Goal: Task Accomplishment & Management: Manage account settings

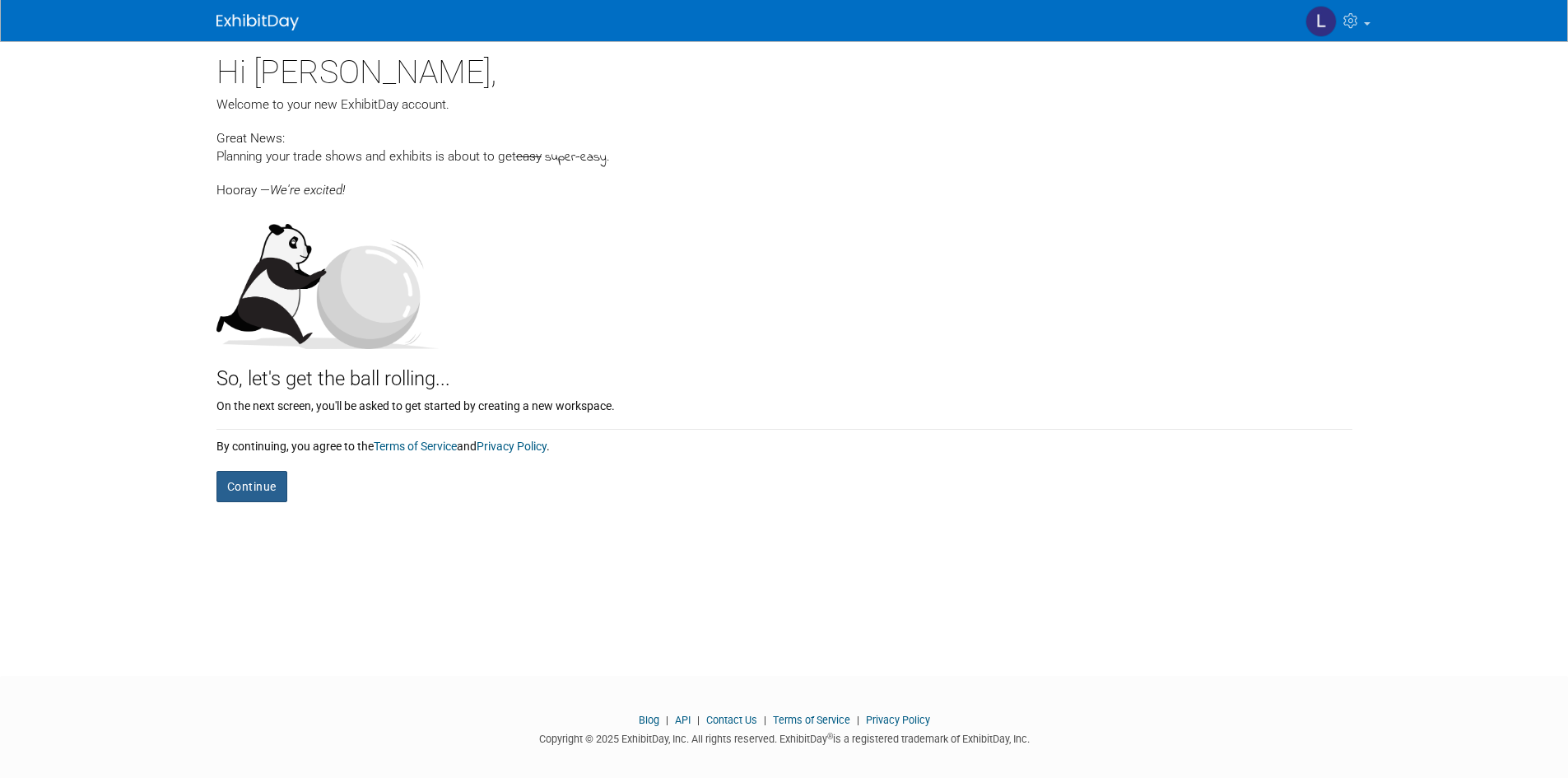
click at [261, 493] on button "Continue" at bounding box center [252, 487] width 70 height 32
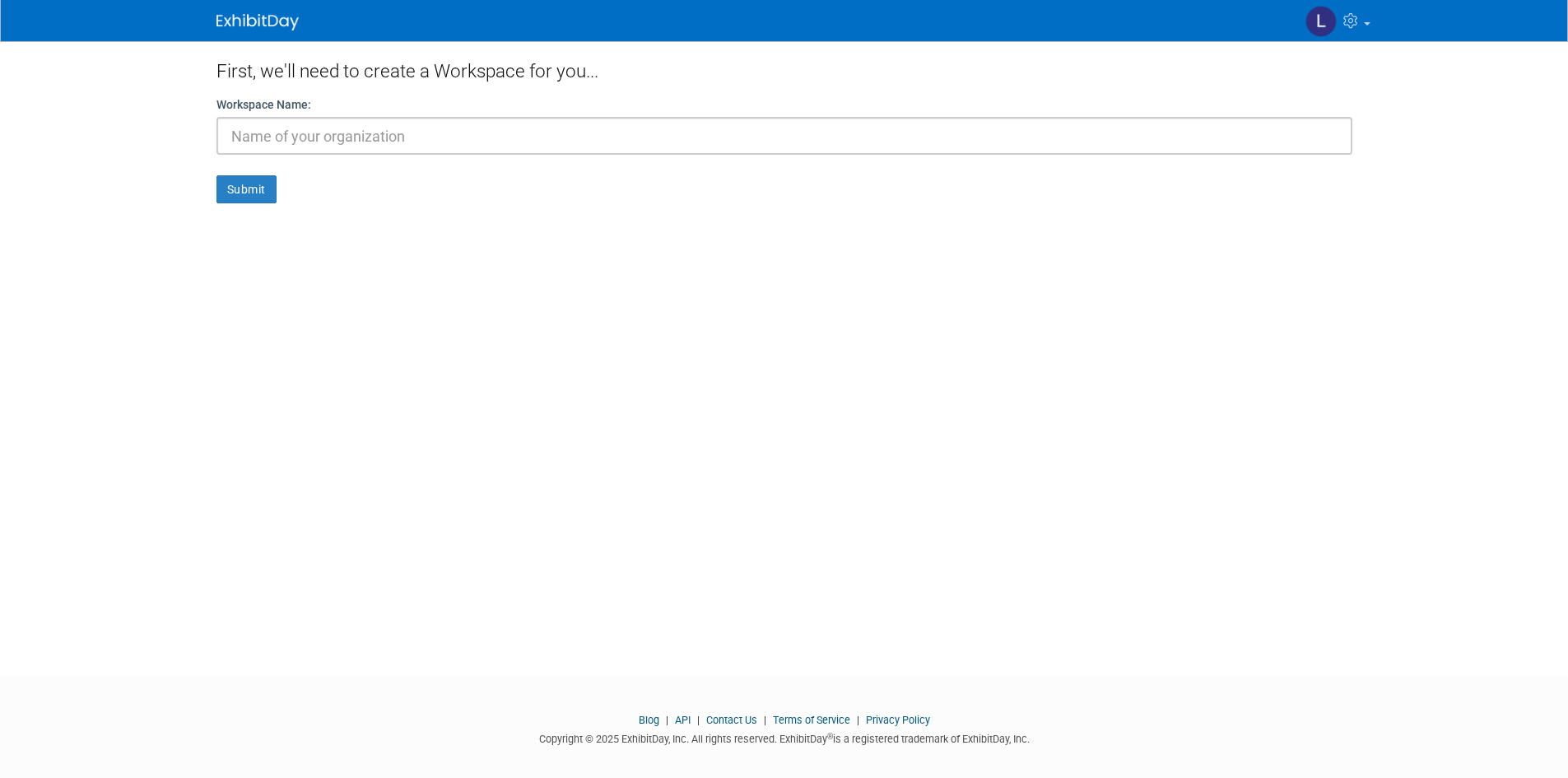
click at [320, 141] on input "text" at bounding box center [784, 136] width 1136 height 38
type input "Westminster Blinds Ltd"
click at [255, 187] on button "Submit" at bounding box center [247, 189] width 60 height 28
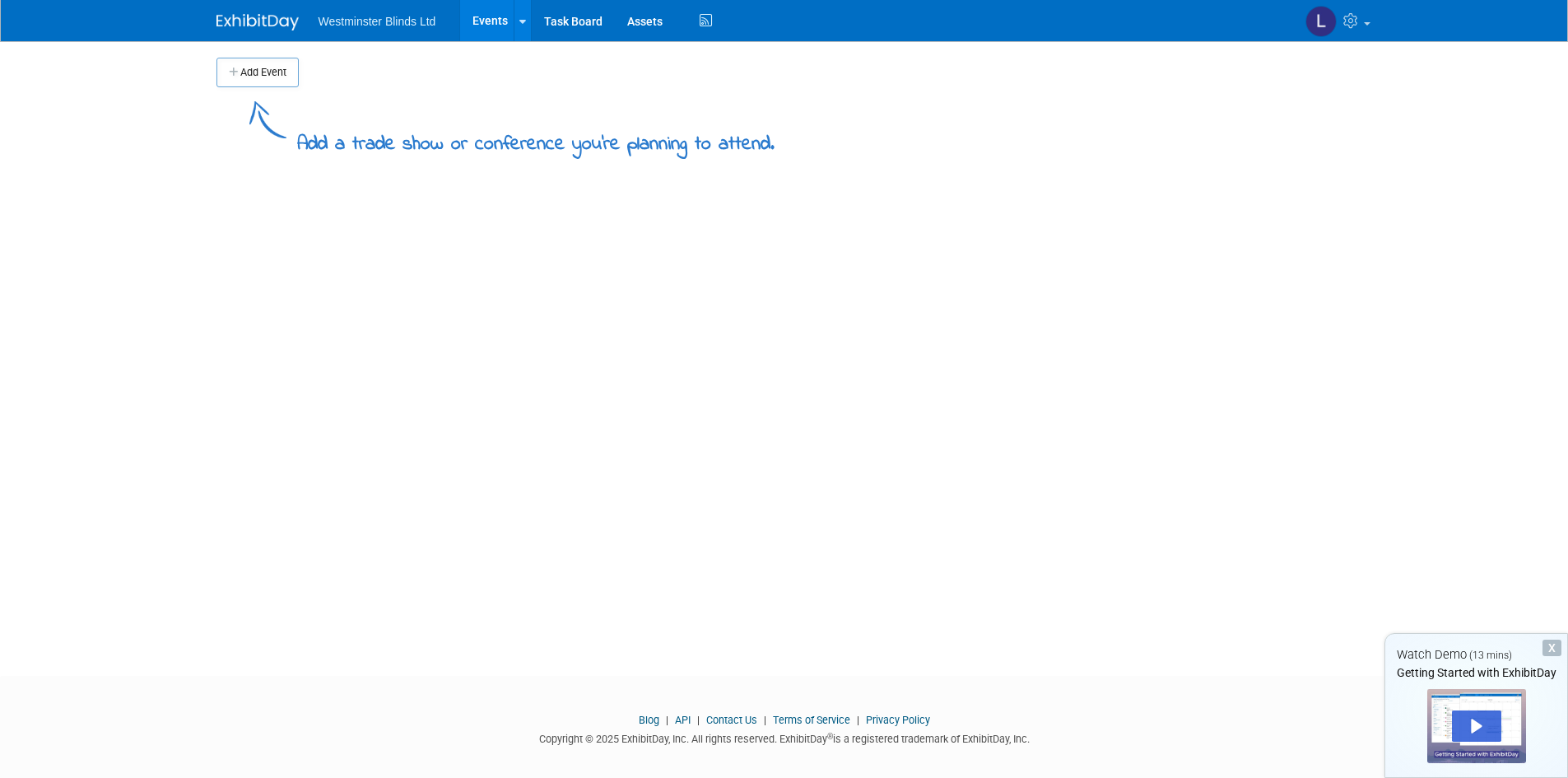
click at [249, 72] on button "Add Event" at bounding box center [258, 72] width 82 height 30
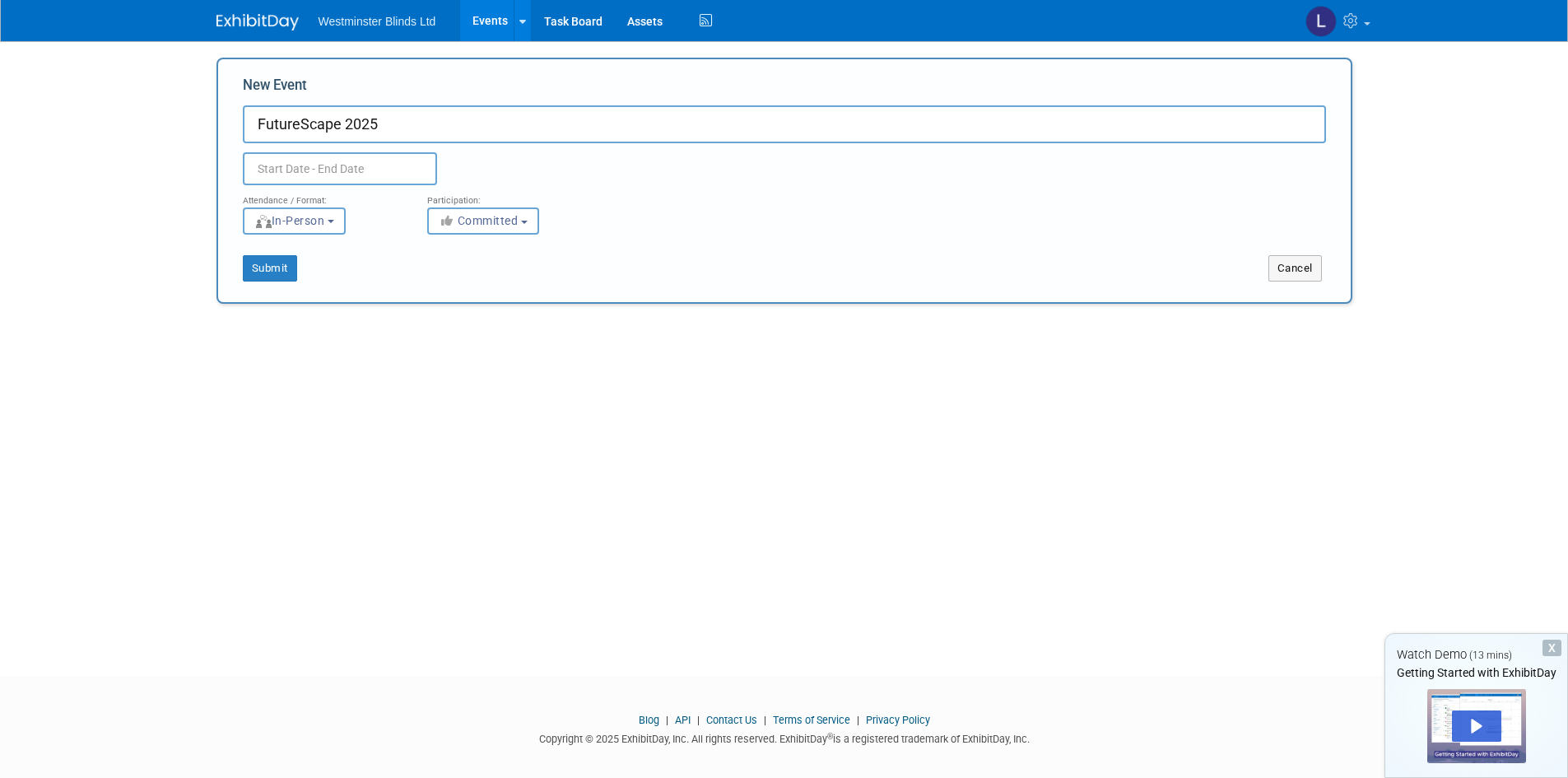
type input "FutureScape 2025"
click at [363, 173] on input "text" at bounding box center [340, 168] width 194 height 33
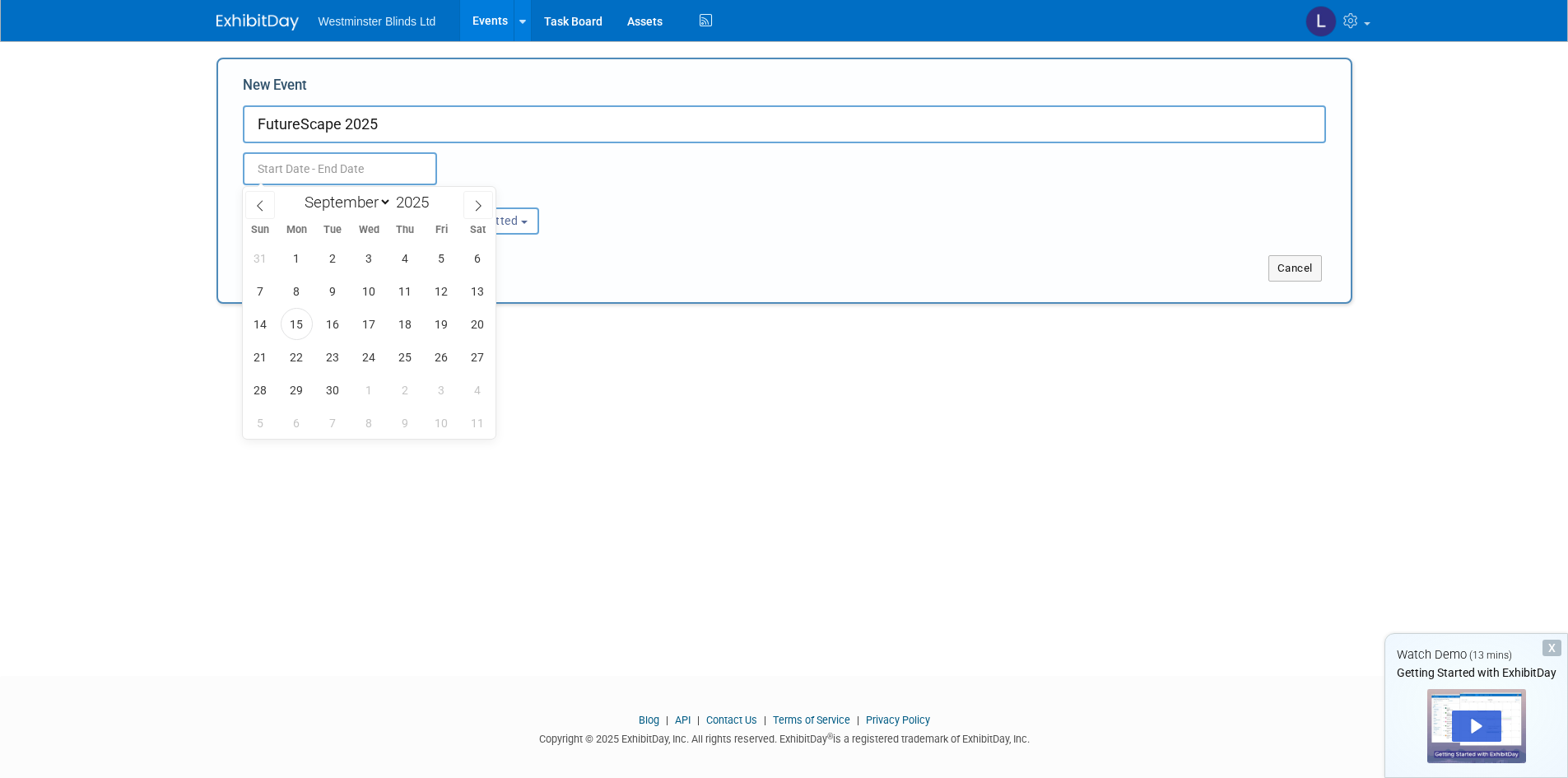
click at [474, 202] on icon at bounding box center [478, 206] width 12 height 12
select select "9"
click at [290, 285] on span "6" at bounding box center [296, 291] width 32 height 32
click at [363, 286] on span "8" at bounding box center [369, 291] width 32 height 32
type input "Oct 6, 2025 to Oct 8, 2025"
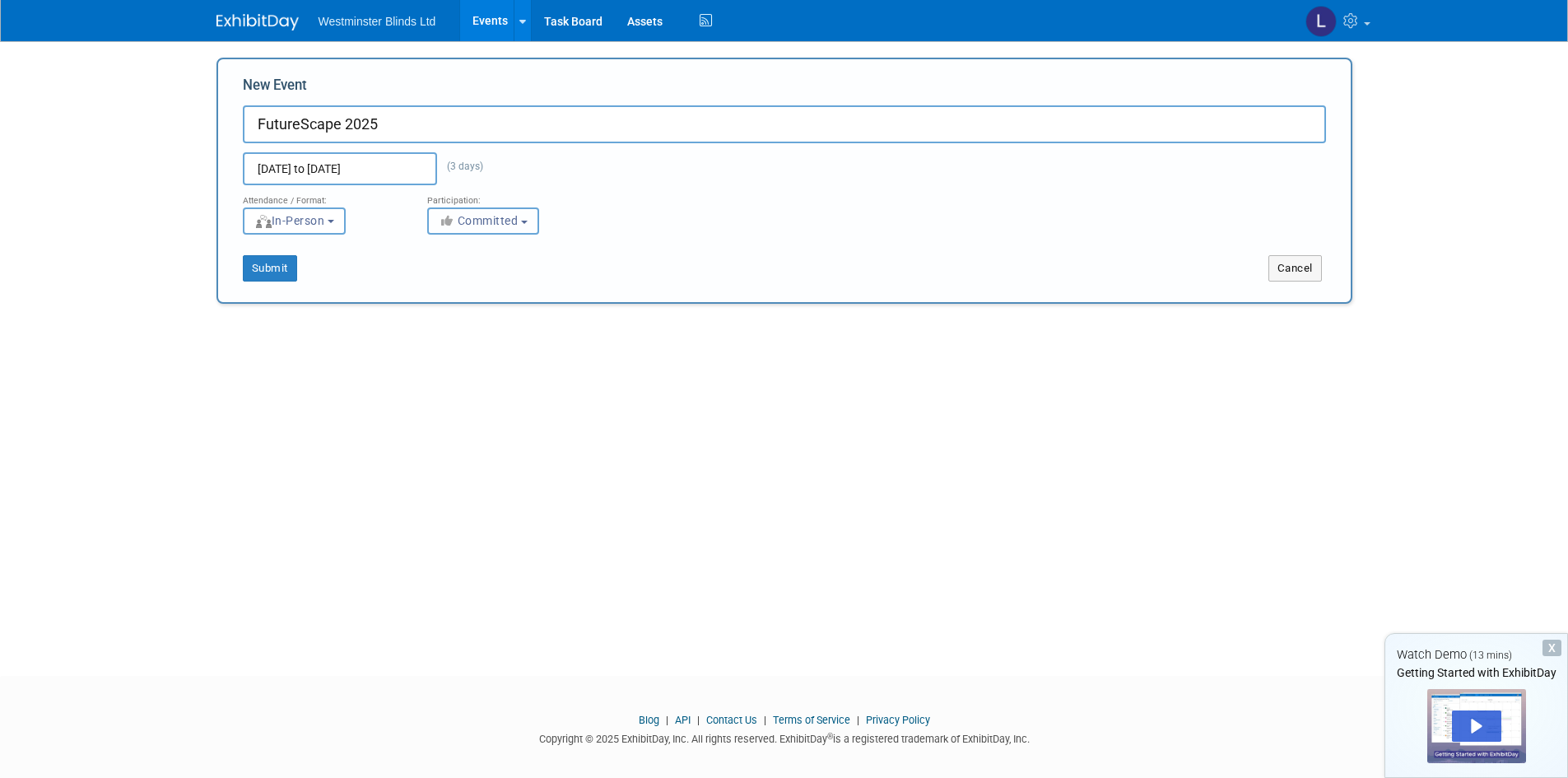
click at [453, 226] on icon "button" at bounding box center [448, 221] width 19 height 12
click at [456, 221] on icon "button" at bounding box center [448, 221] width 19 height 12
click at [416, 249] on div "Submit Cancel" at bounding box center [784, 258] width 1108 height 47
click at [268, 280] on button "Submit" at bounding box center [269, 269] width 54 height 27
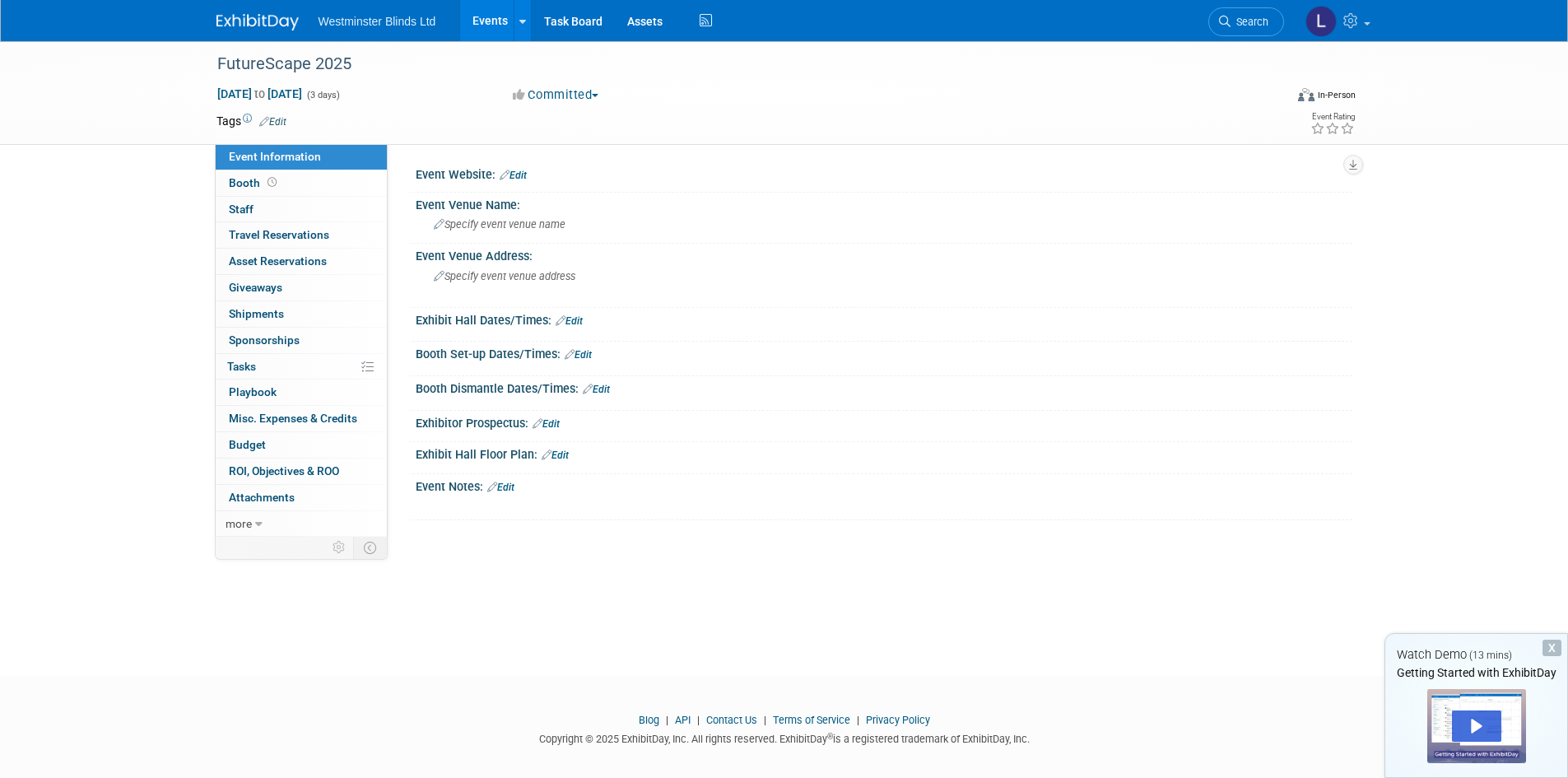
click at [309, 186] on link "Booth" at bounding box center [301, 183] width 171 height 26
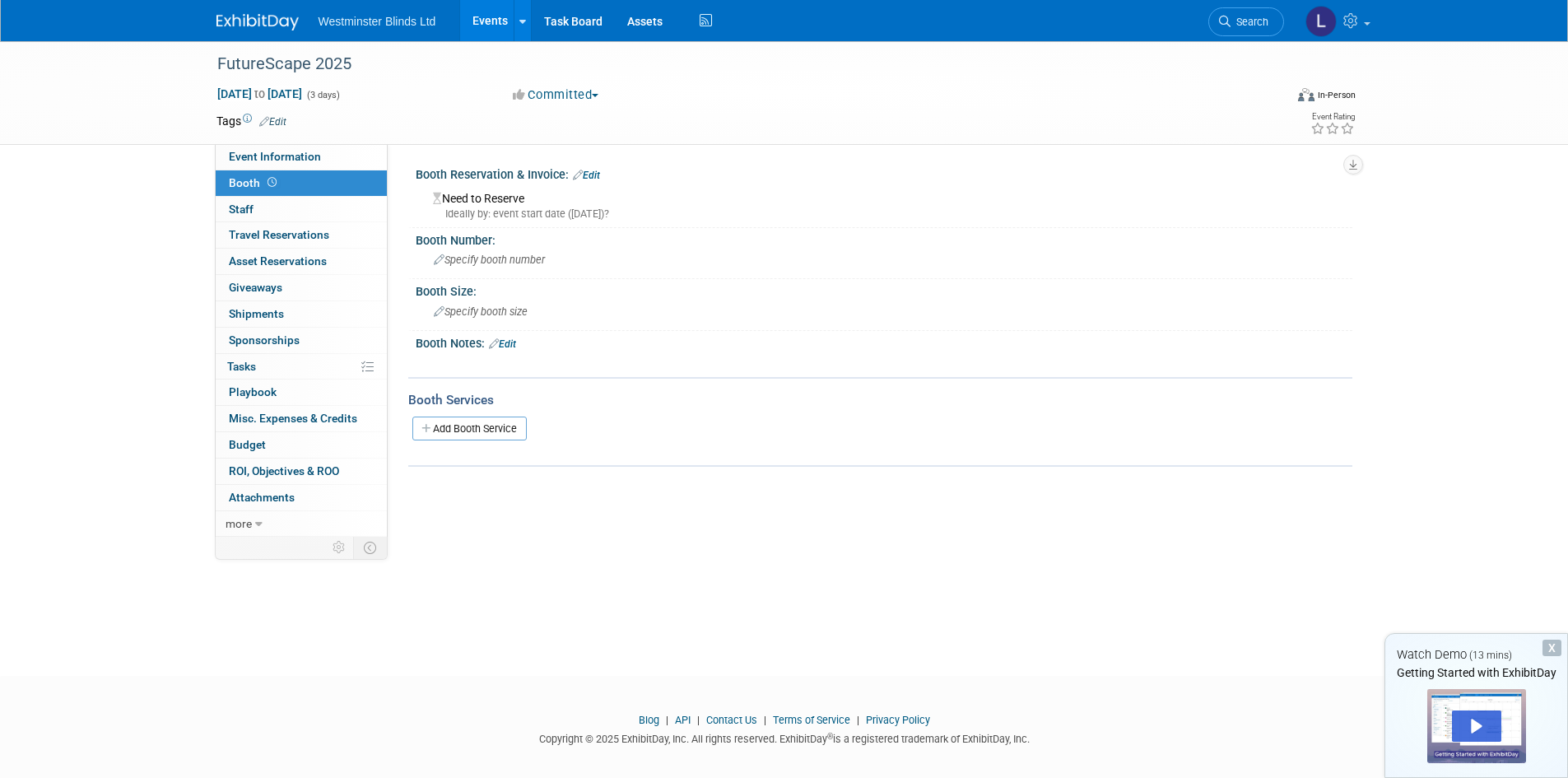
click at [274, 293] on span "Giveaways 0" at bounding box center [256, 286] width 53 height 13
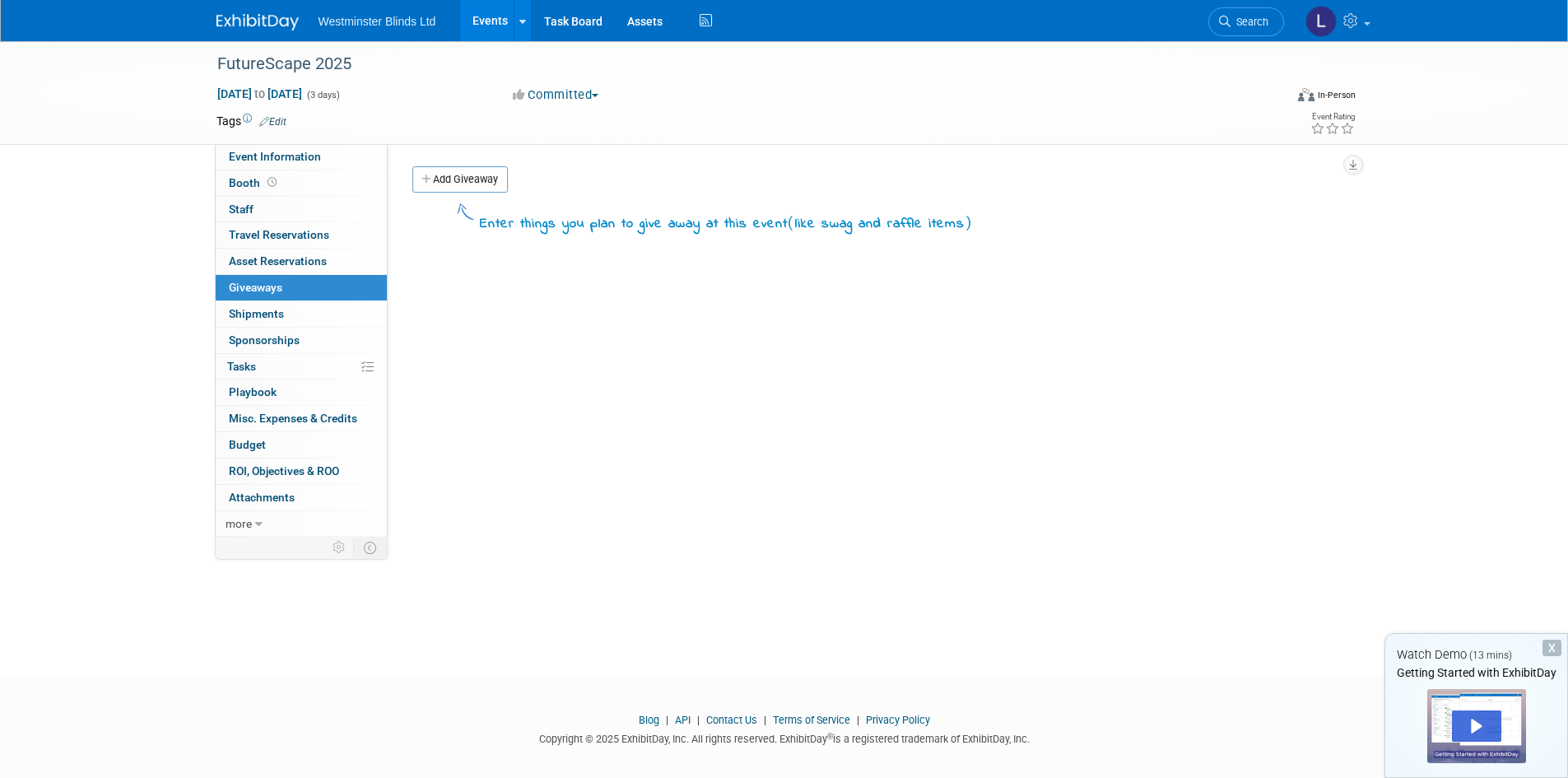
click at [271, 162] on span "Event Information" at bounding box center [274, 156] width 92 height 13
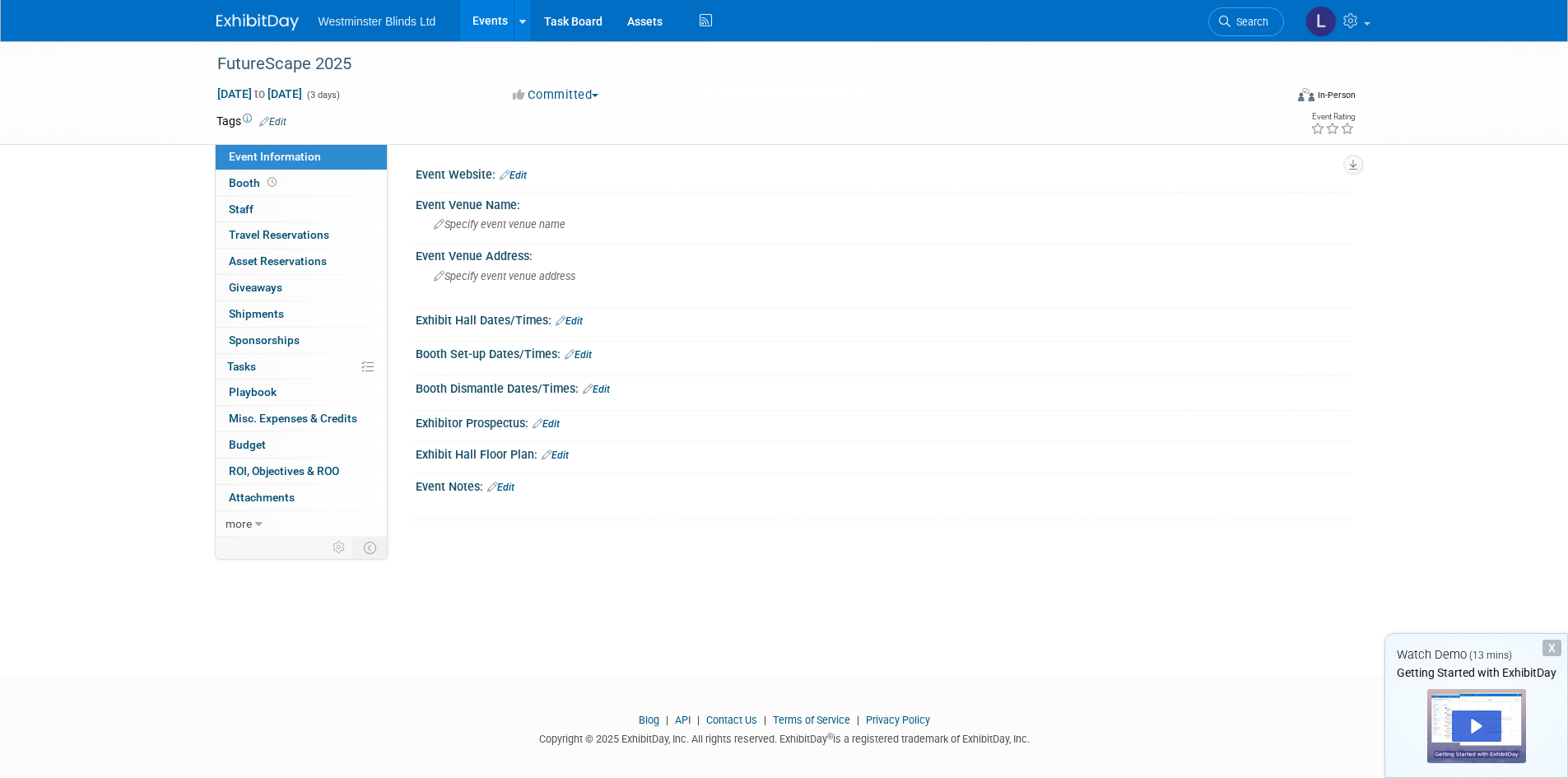
click at [301, 364] on link "0% Tasks 0%" at bounding box center [301, 367] width 171 height 26
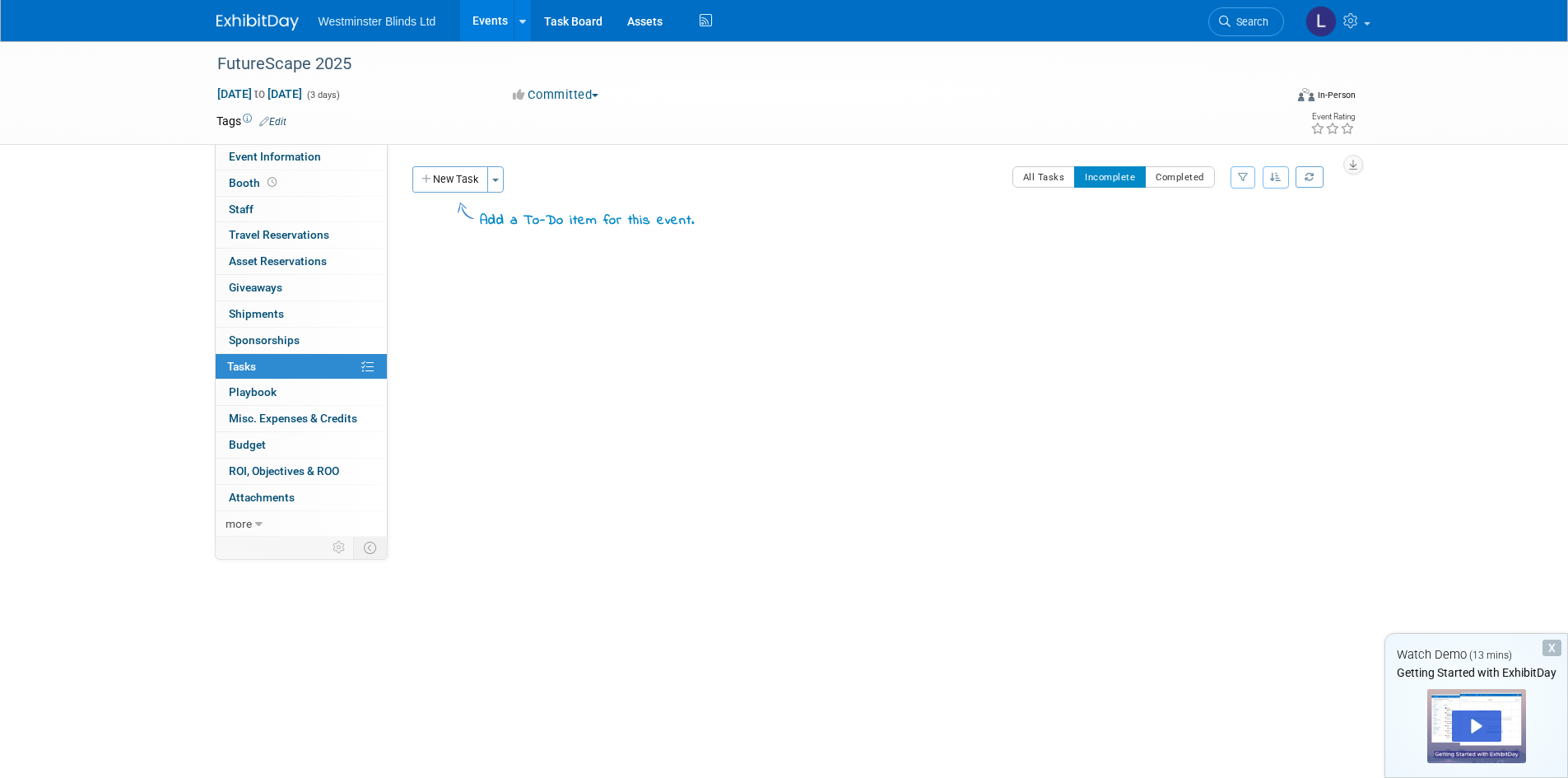
click at [308, 341] on link "0 Sponsorships 0" at bounding box center [301, 341] width 171 height 26
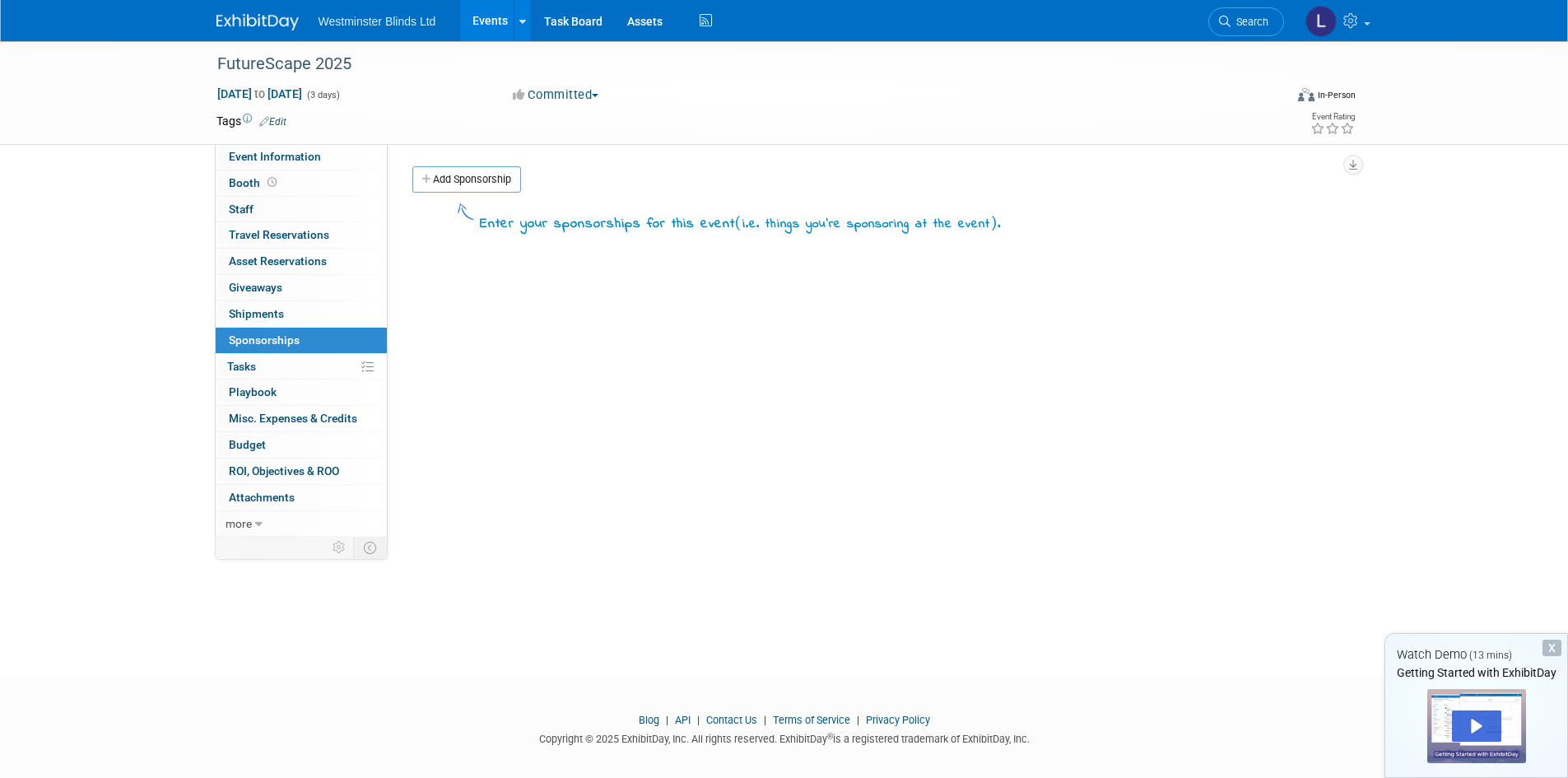
click at [280, 318] on span "Shipments 0" at bounding box center [257, 313] width 55 height 13
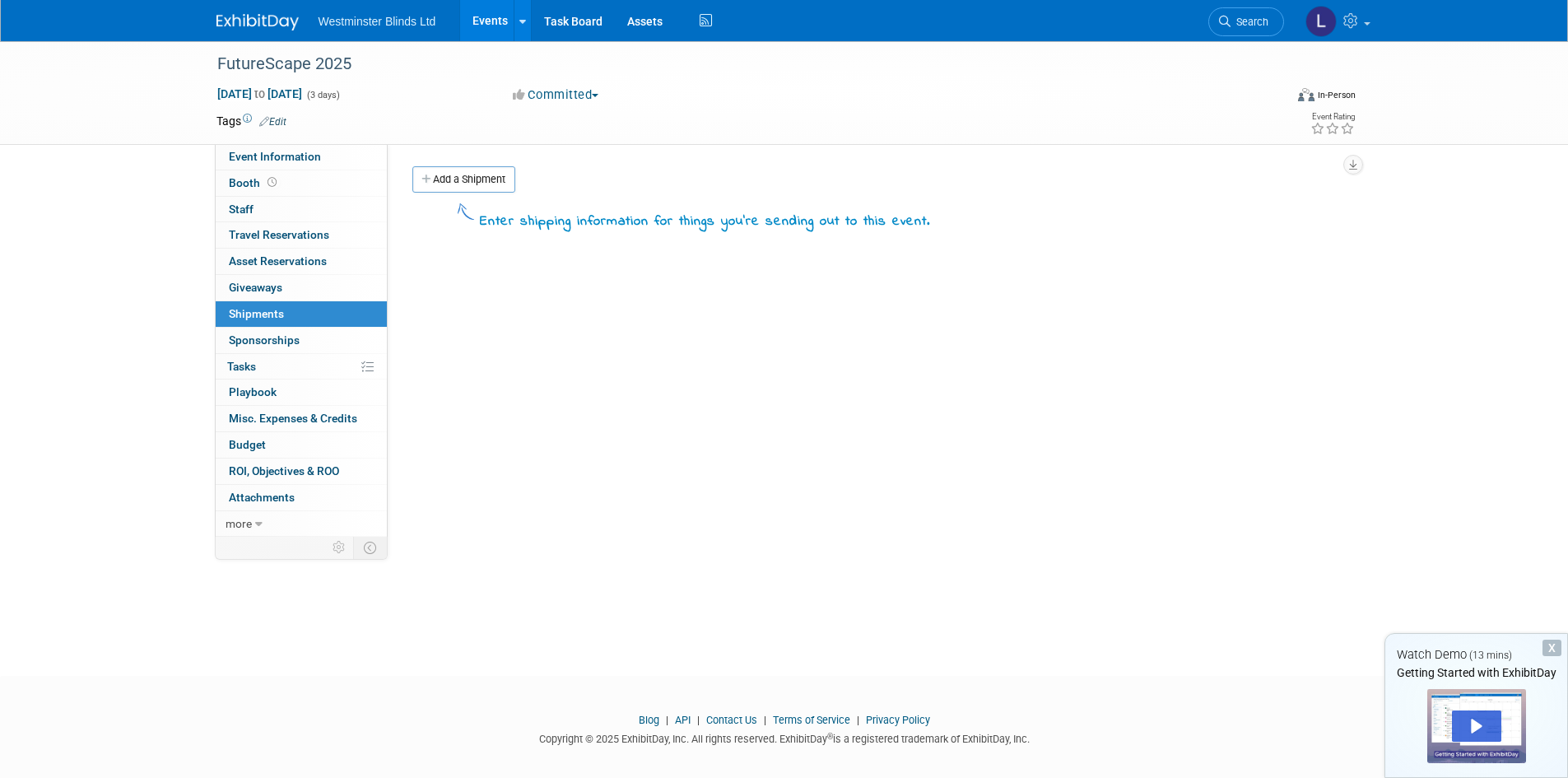
click at [279, 290] on span "Giveaways 0" at bounding box center [256, 286] width 53 height 13
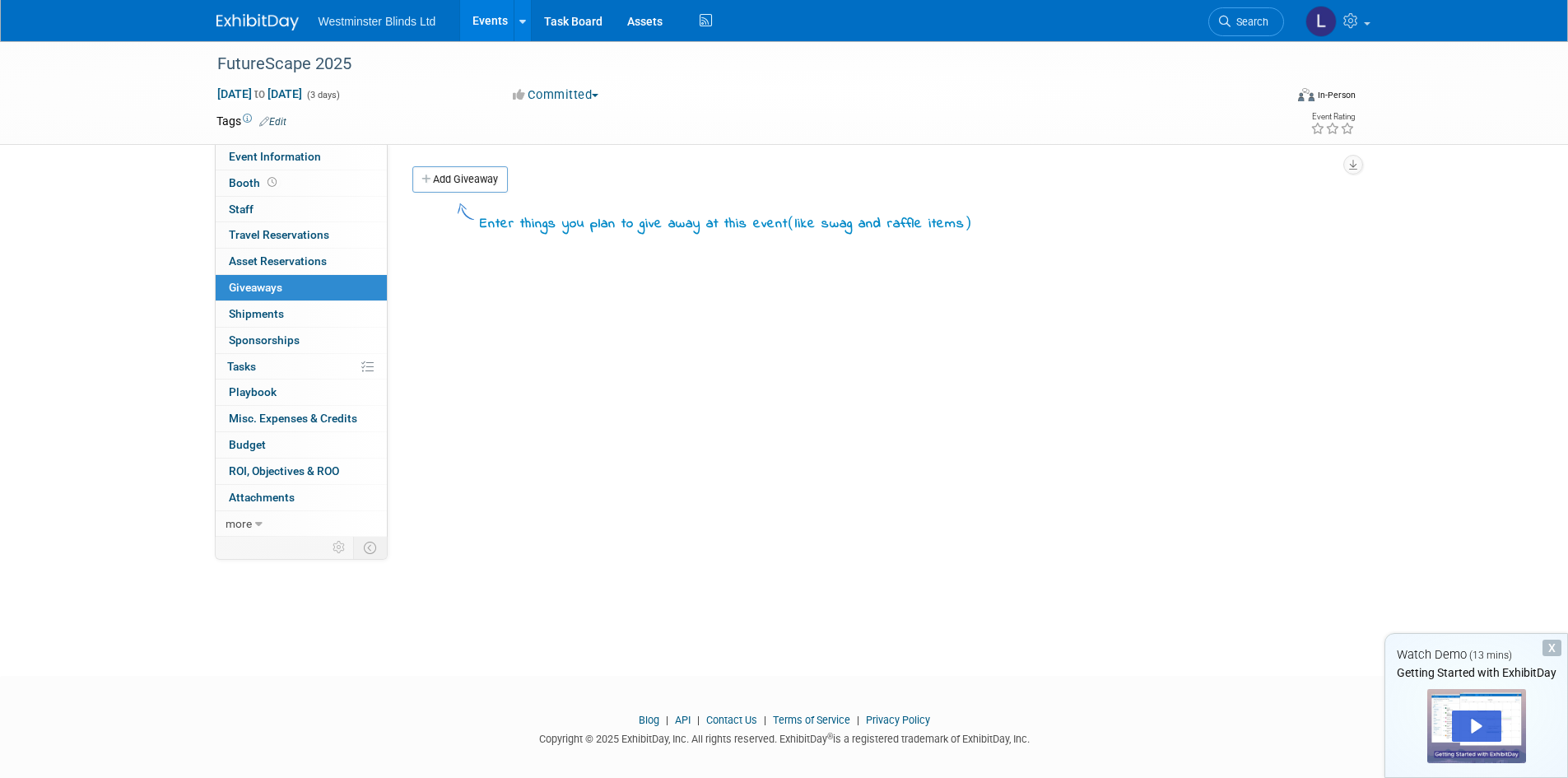
click at [300, 265] on span "Asset Reservations 0" at bounding box center [277, 261] width 98 height 13
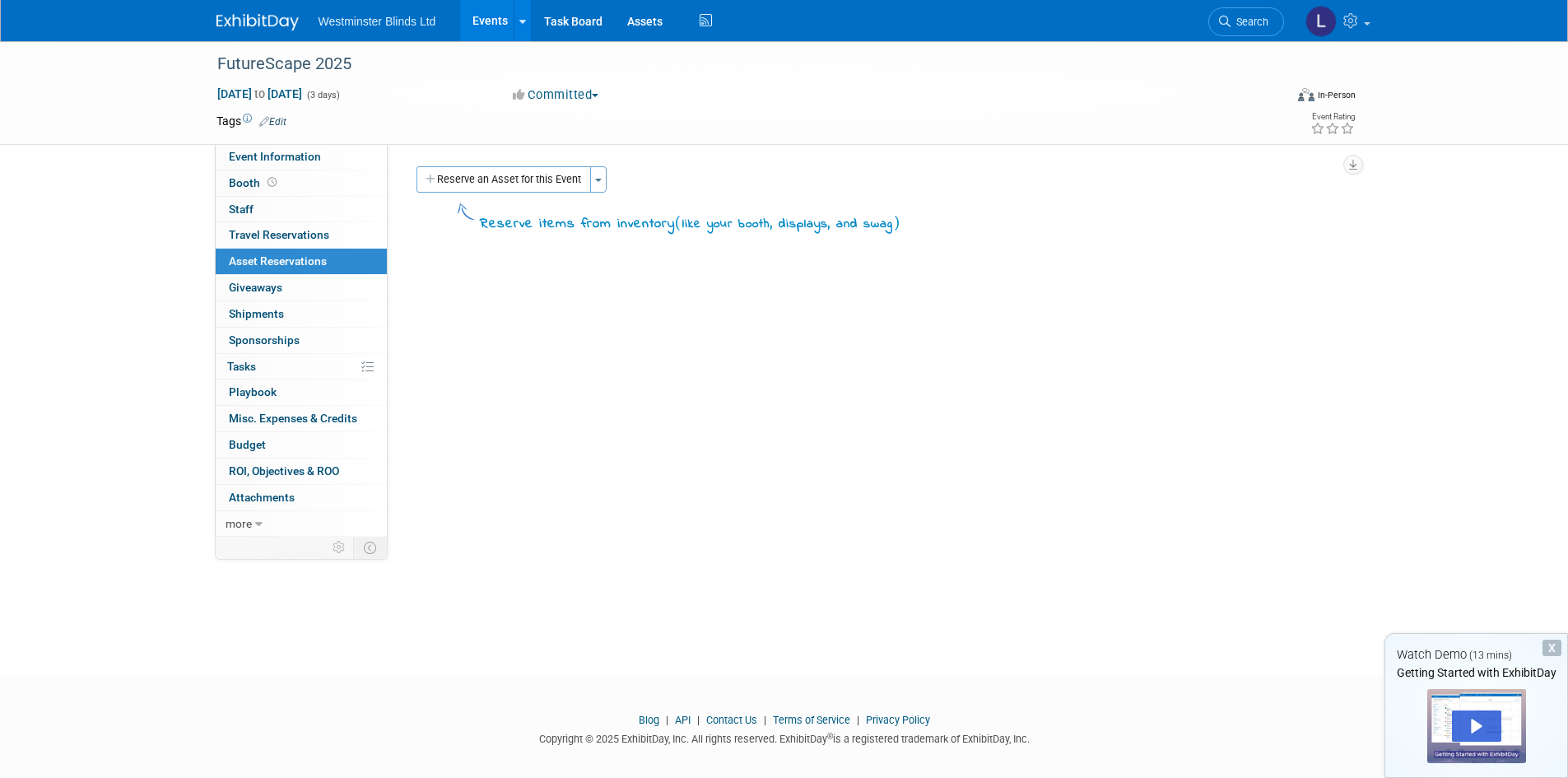
click at [307, 241] on span "Travel Reservations 0" at bounding box center [278, 234] width 100 height 13
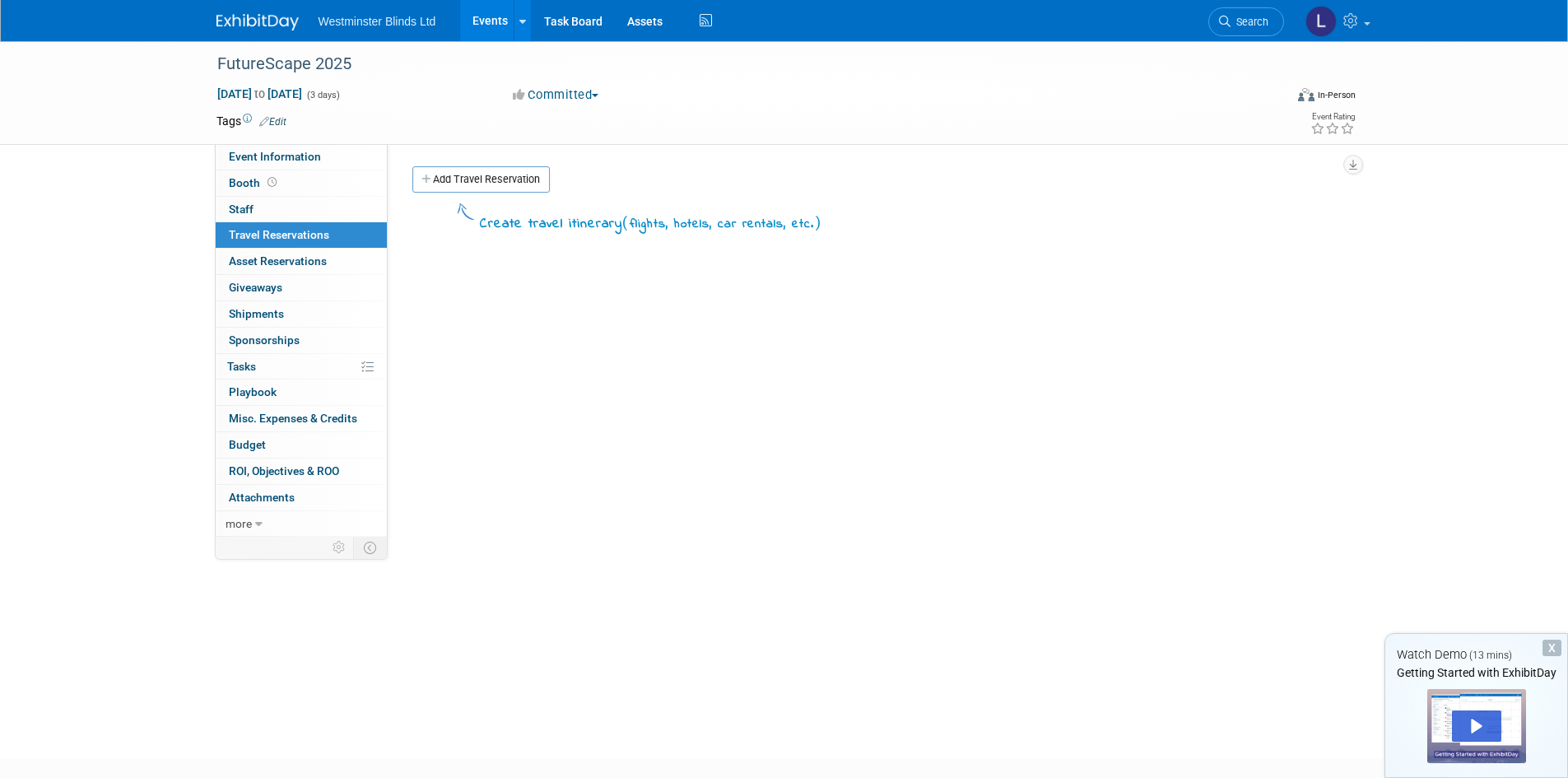
click at [291, 197] on link "0 Staff 0" at bounding box center [301, 210] width 171 height 26
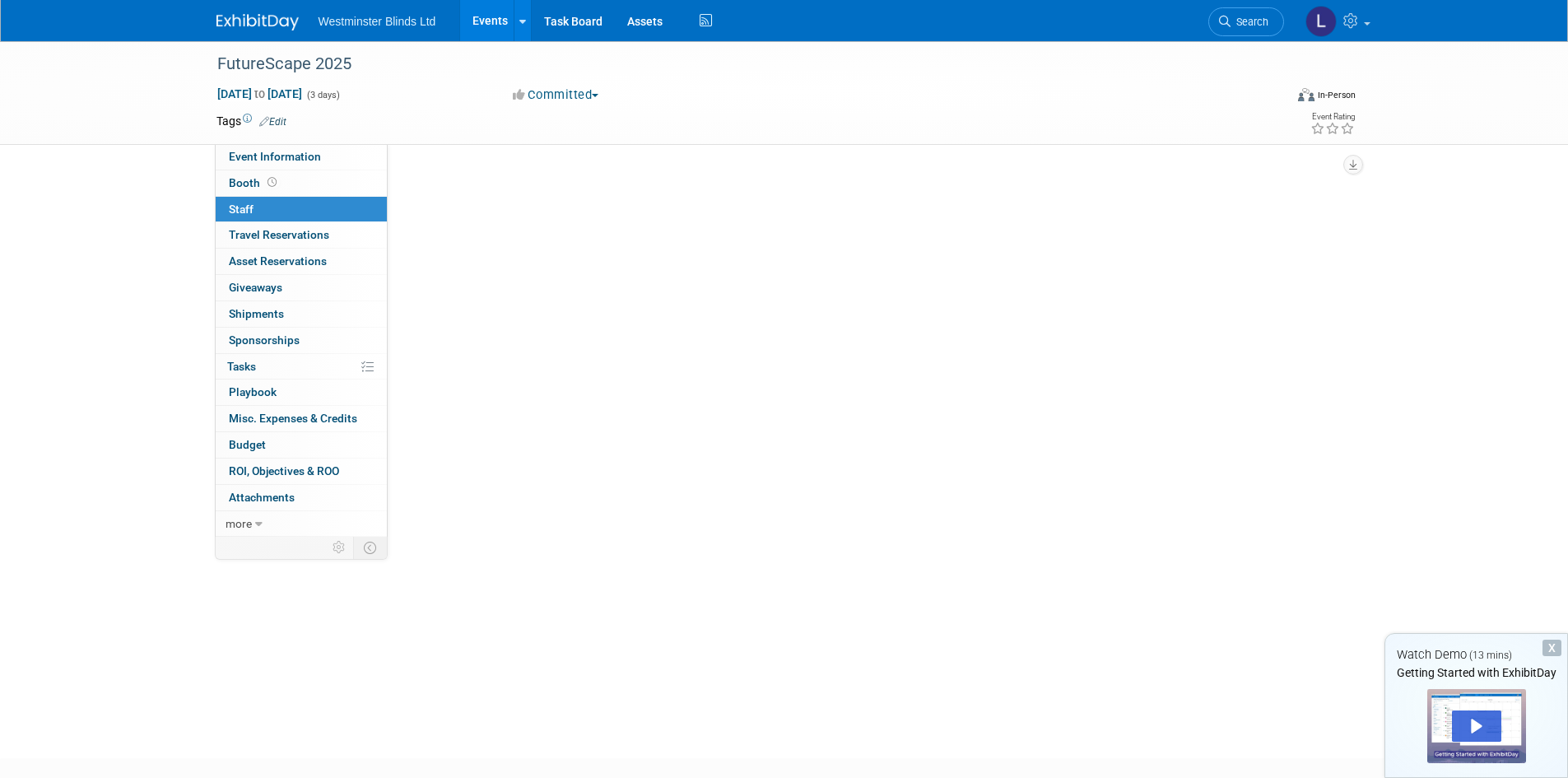
click at [297, 170] on link "Booth" at bounding box center [301, 183] width 171 height 26
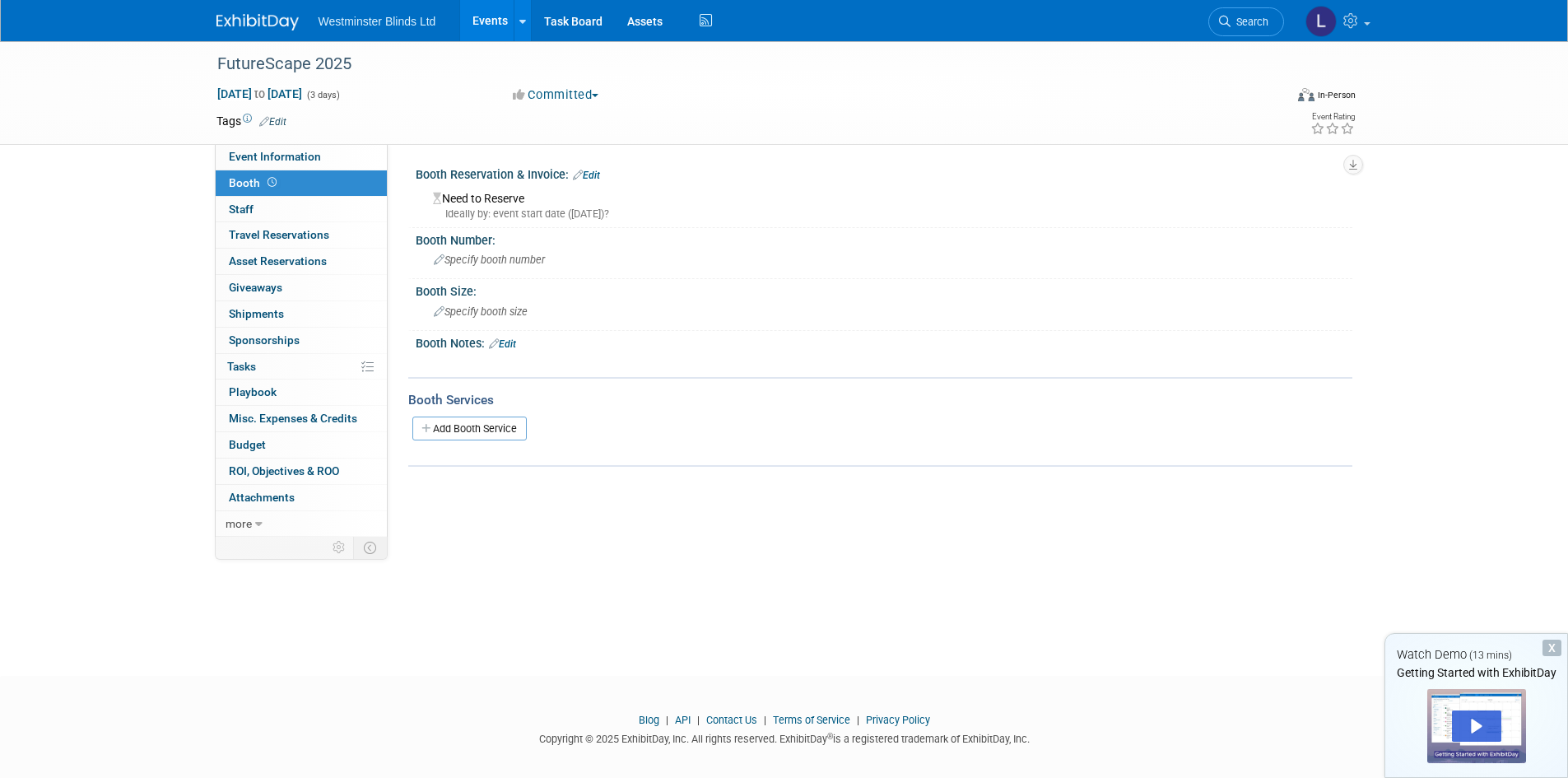
scroll to position [13, 0]
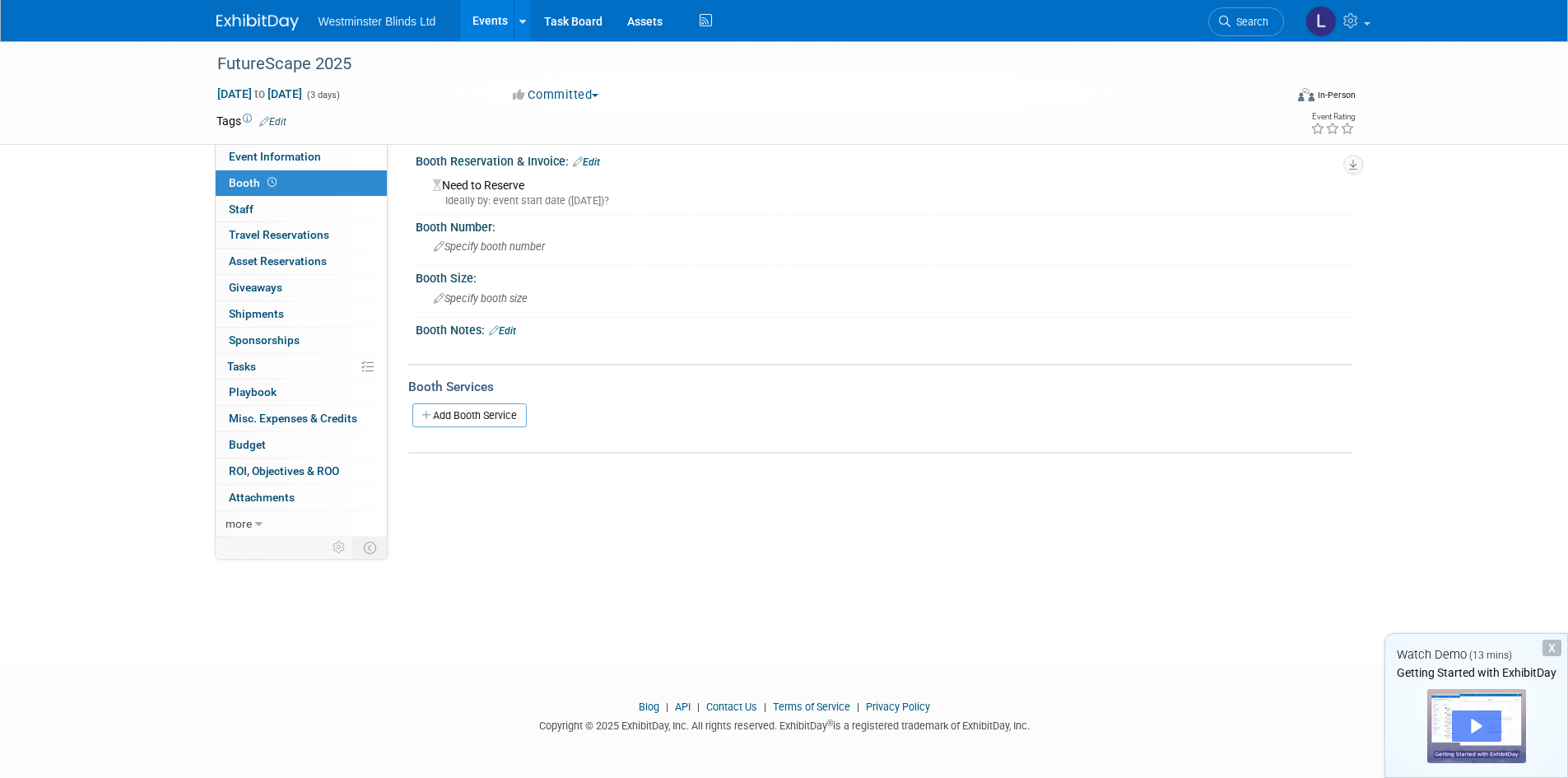
click at [1482, 722] on div "Play" at bounding box center [1477, 726] width 50 height 32
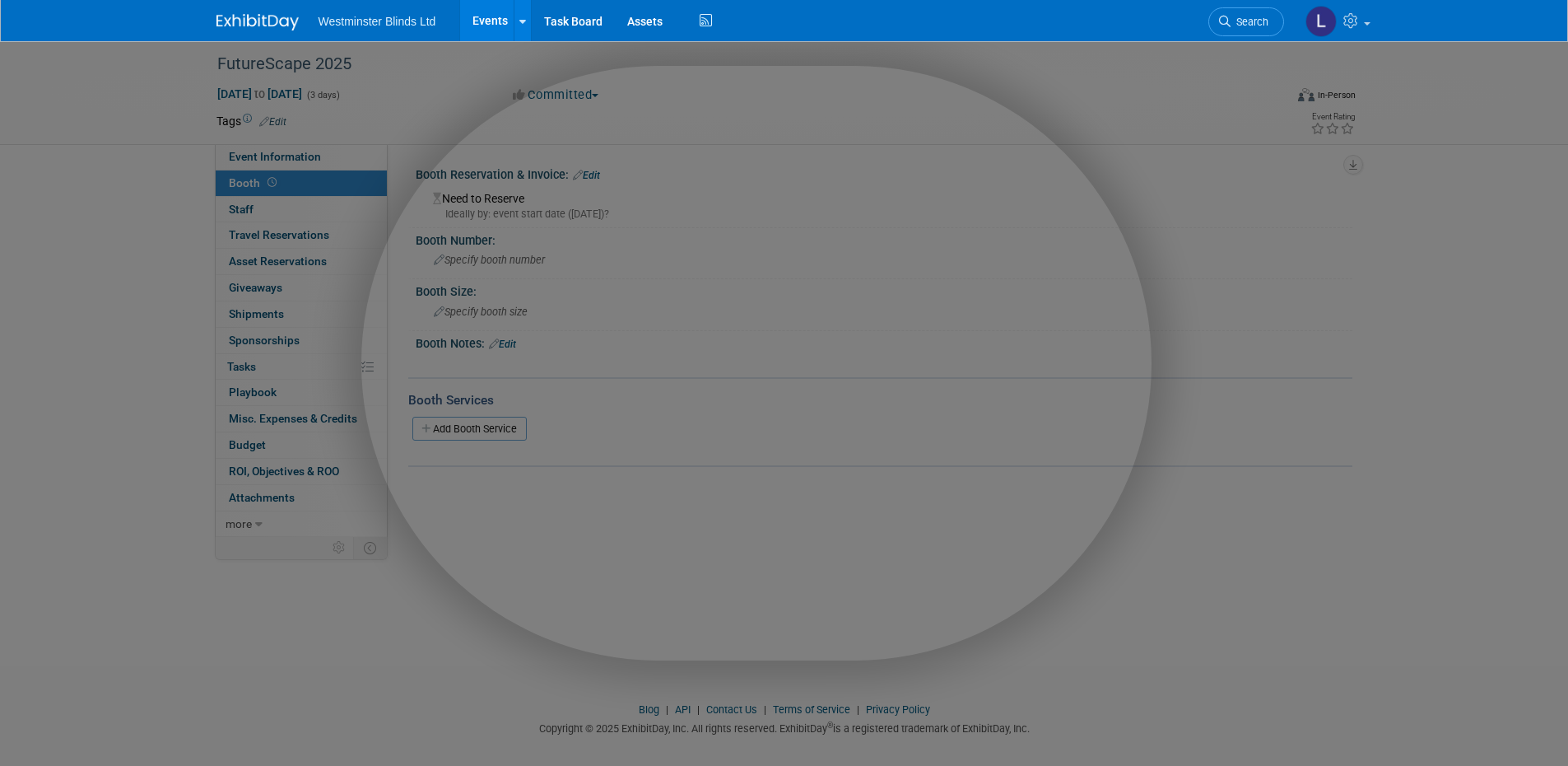
click at [1318, 83] on div at bounding box center [790, 427] width 1581 height 855
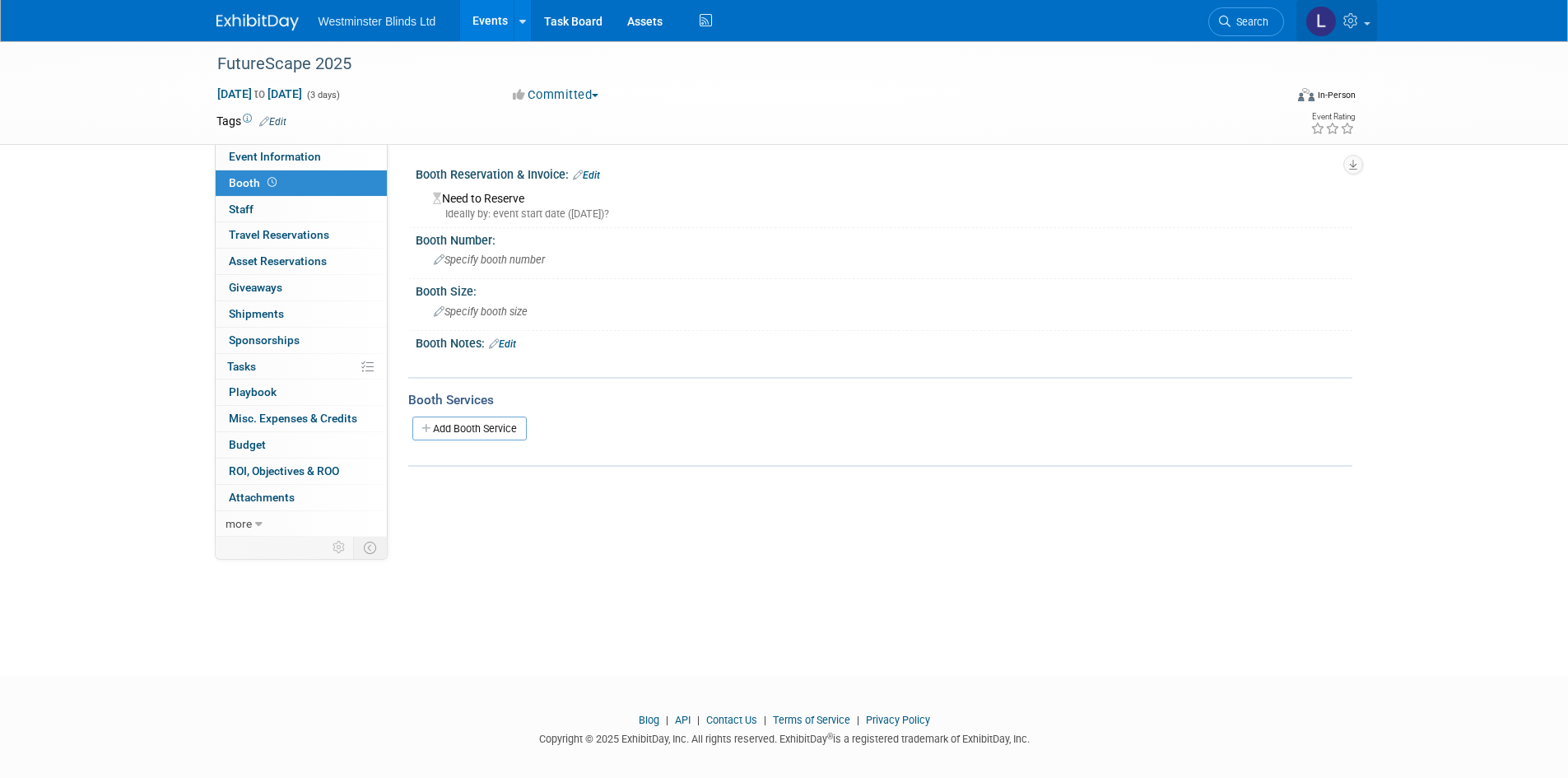
click at [1353, 22] on icon at bounding box center [1352, 20] width 19 height 15
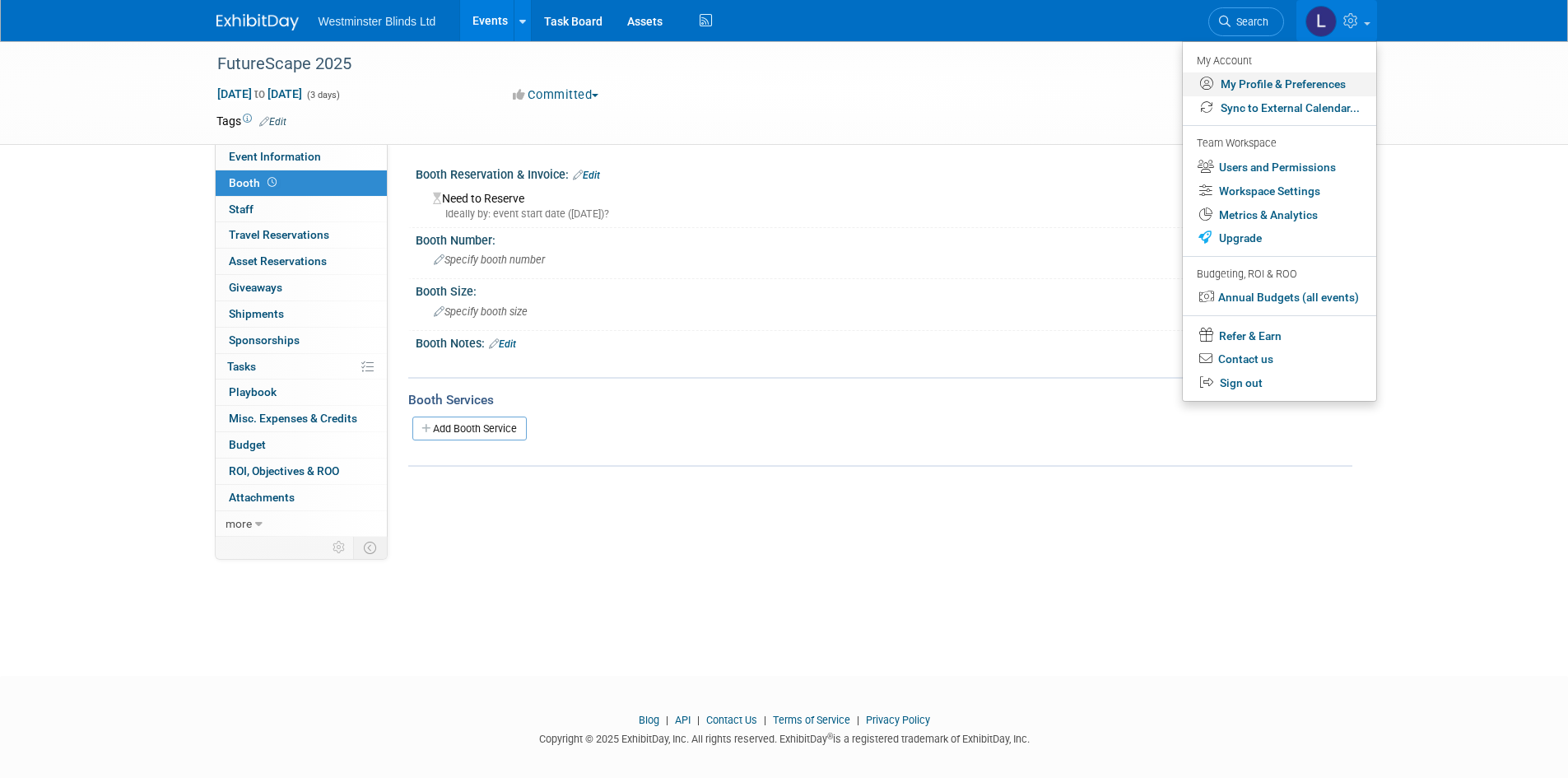
click at [1288, 81] on link "My Profile & Preferences" at bounding box center [1279, 84] width 193 height 24
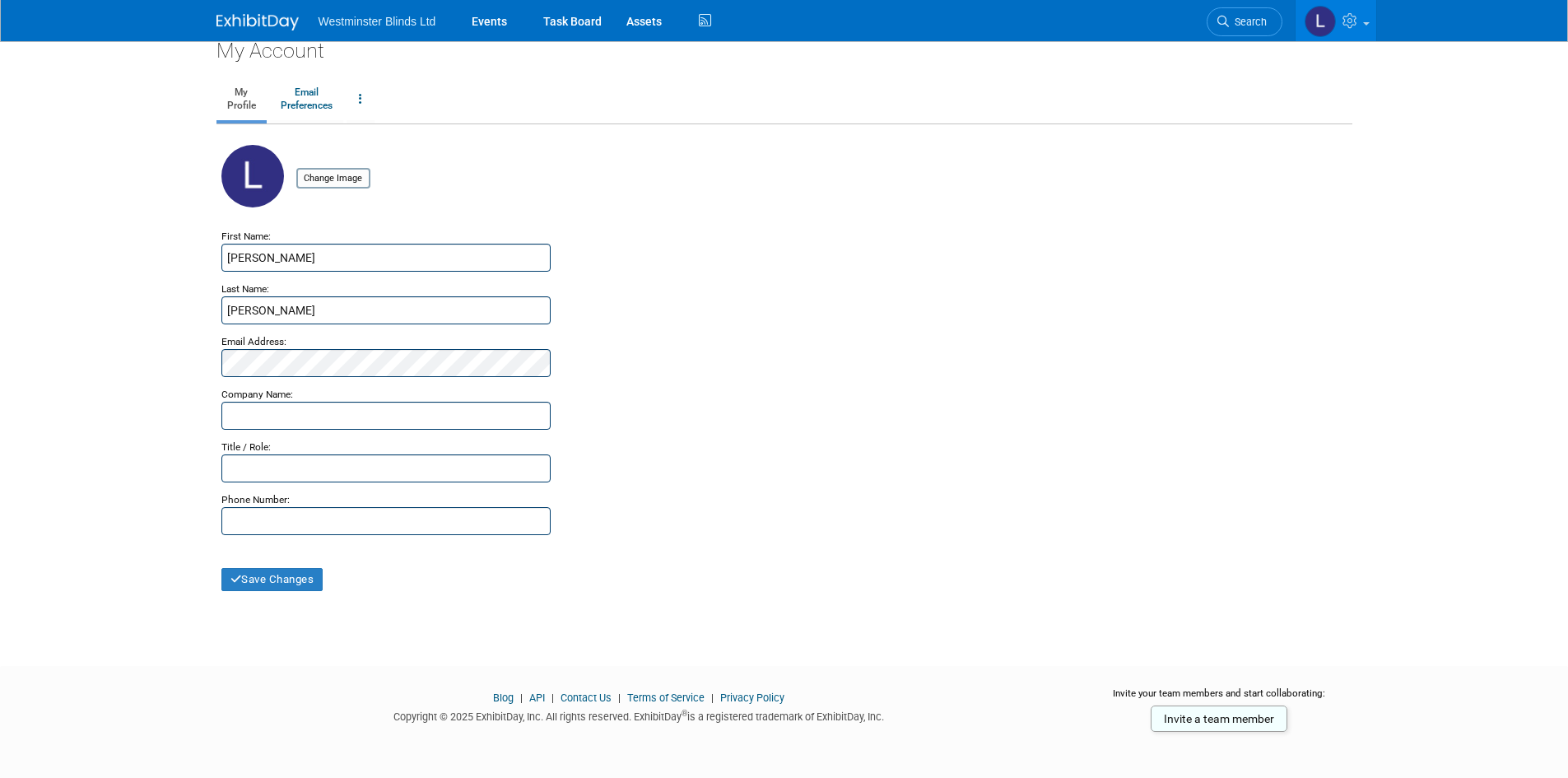
scroll to position [19, 0]
click at [1334, 26] on img at bounding box center [1320, 22] width 32 height 32
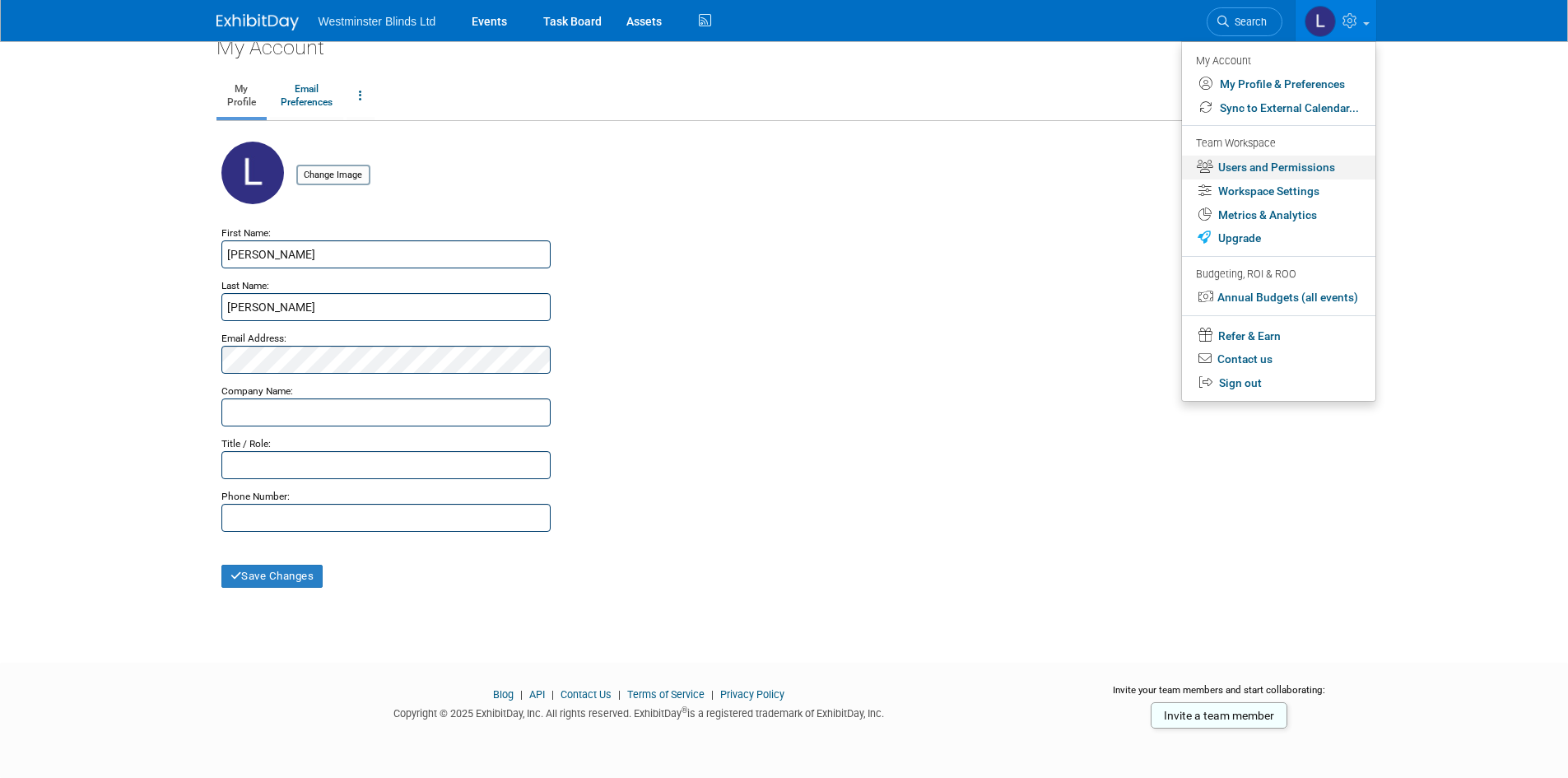
click at [1301, 164] on link "Users and Permissions" at bounding box center [1278, 167] width 193 height 24
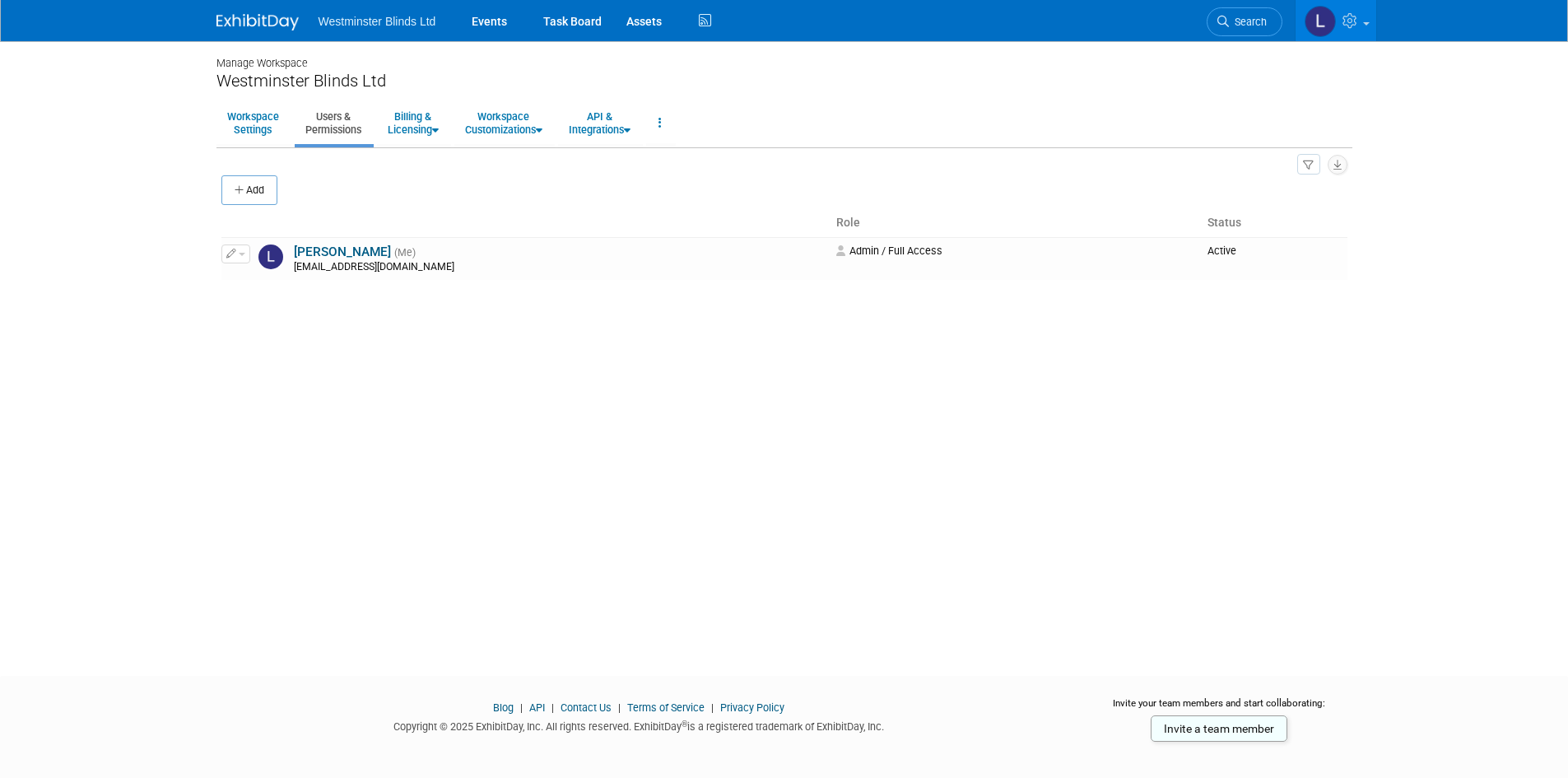
click at [240, 259] on button "button" at bounding box center [236, 254] width 29 height 18
click at [439, 333] on div "Manage Workspace Westminster Blinds Ltd Workspace Settings Users & Permissions …" at bounding box center [784, 344] width 1161 height 606
click at [241, 131] on link "Workspace Settings" at bounding box center [254, 123] width 73 height 41
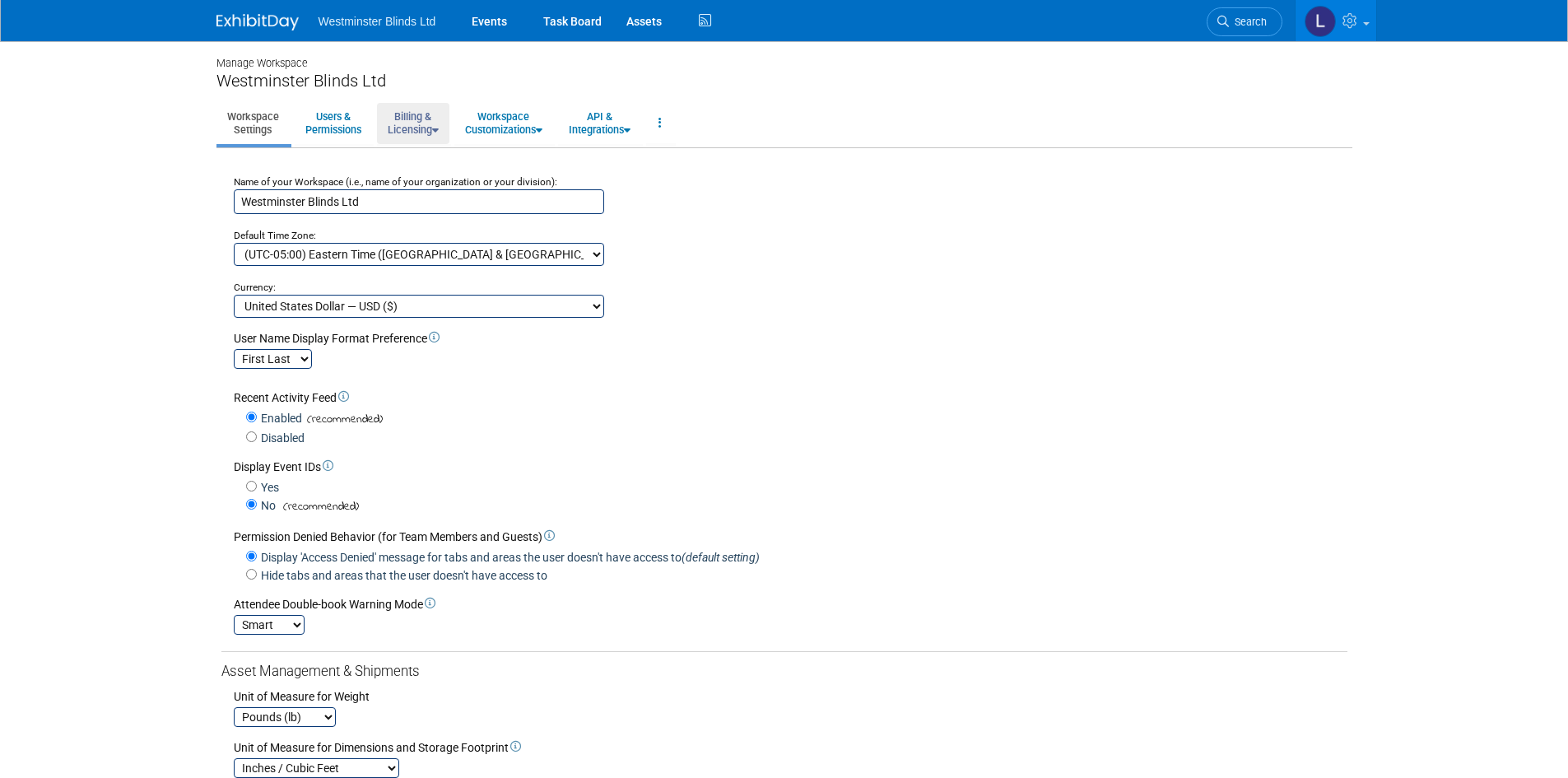
click at [437, 130] on icon at bounding box center [435, 130] width 7 height 11
click at [436, 157] on link "Manage Plan / Subscription" at bounding box center [452, 161] width 149 height 25
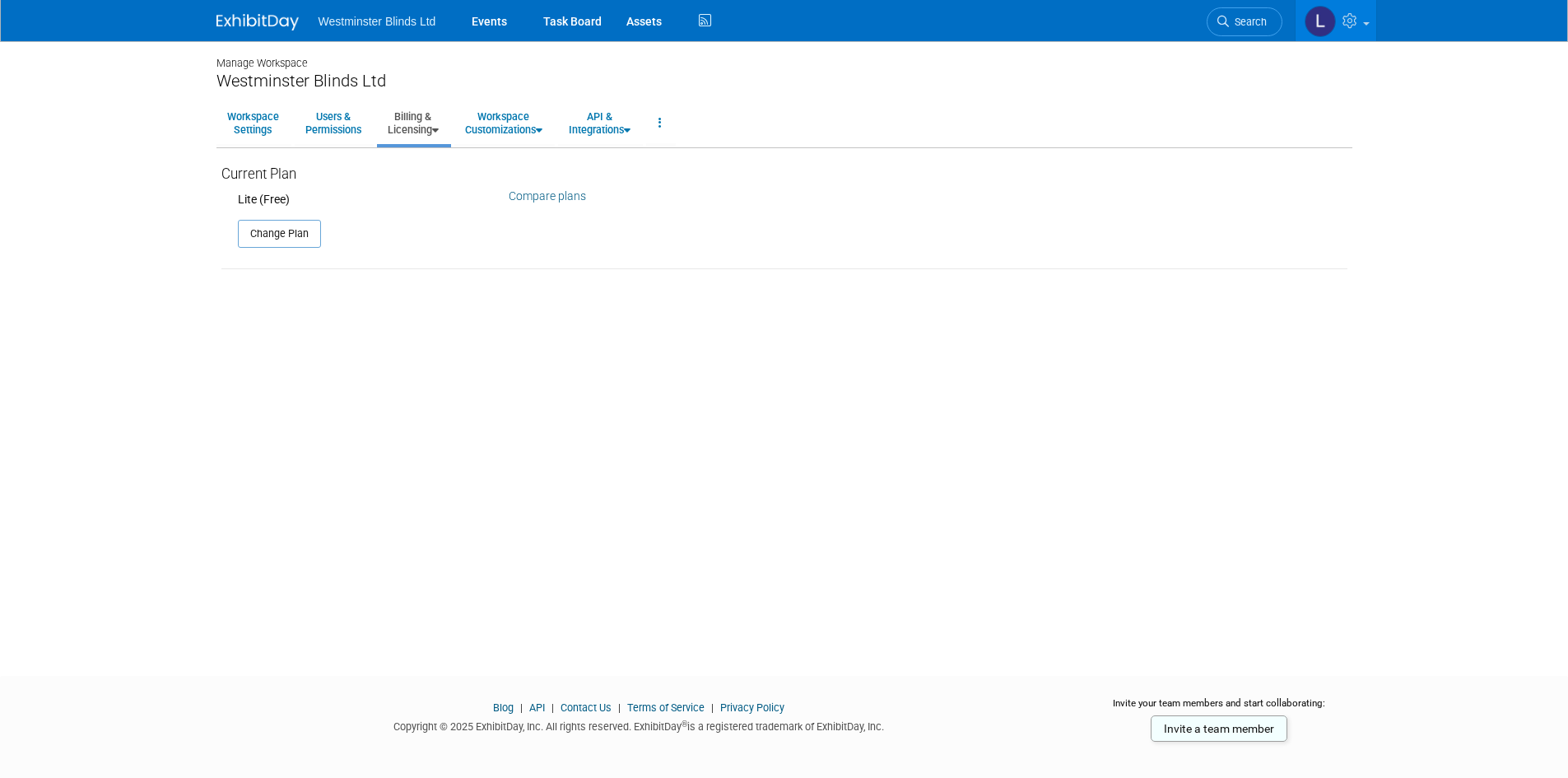
click at [290, 241] on button "Change Plan" at bounding box center [279, 234] width 83 height 28
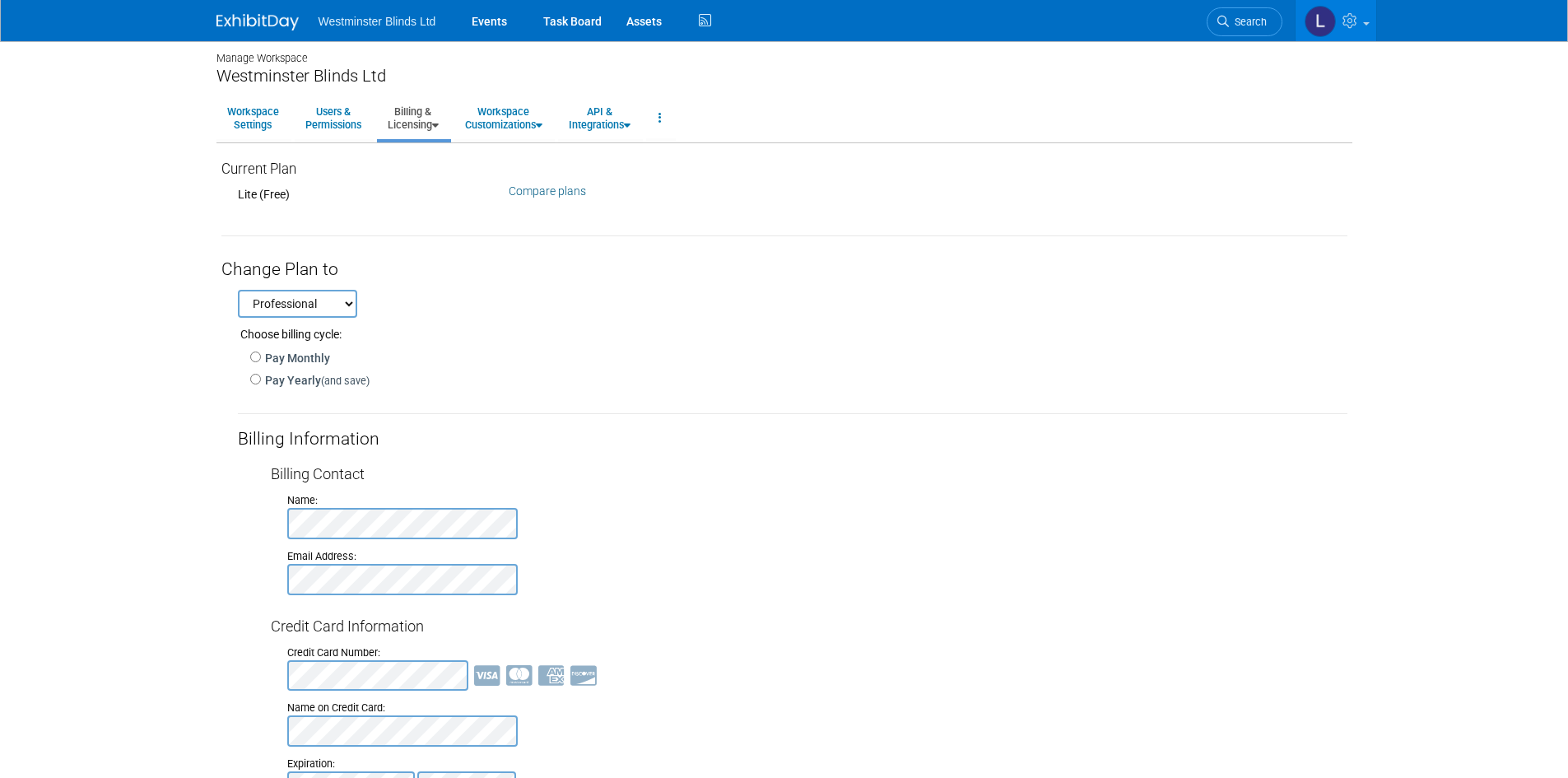
scroll to position [324, 0]
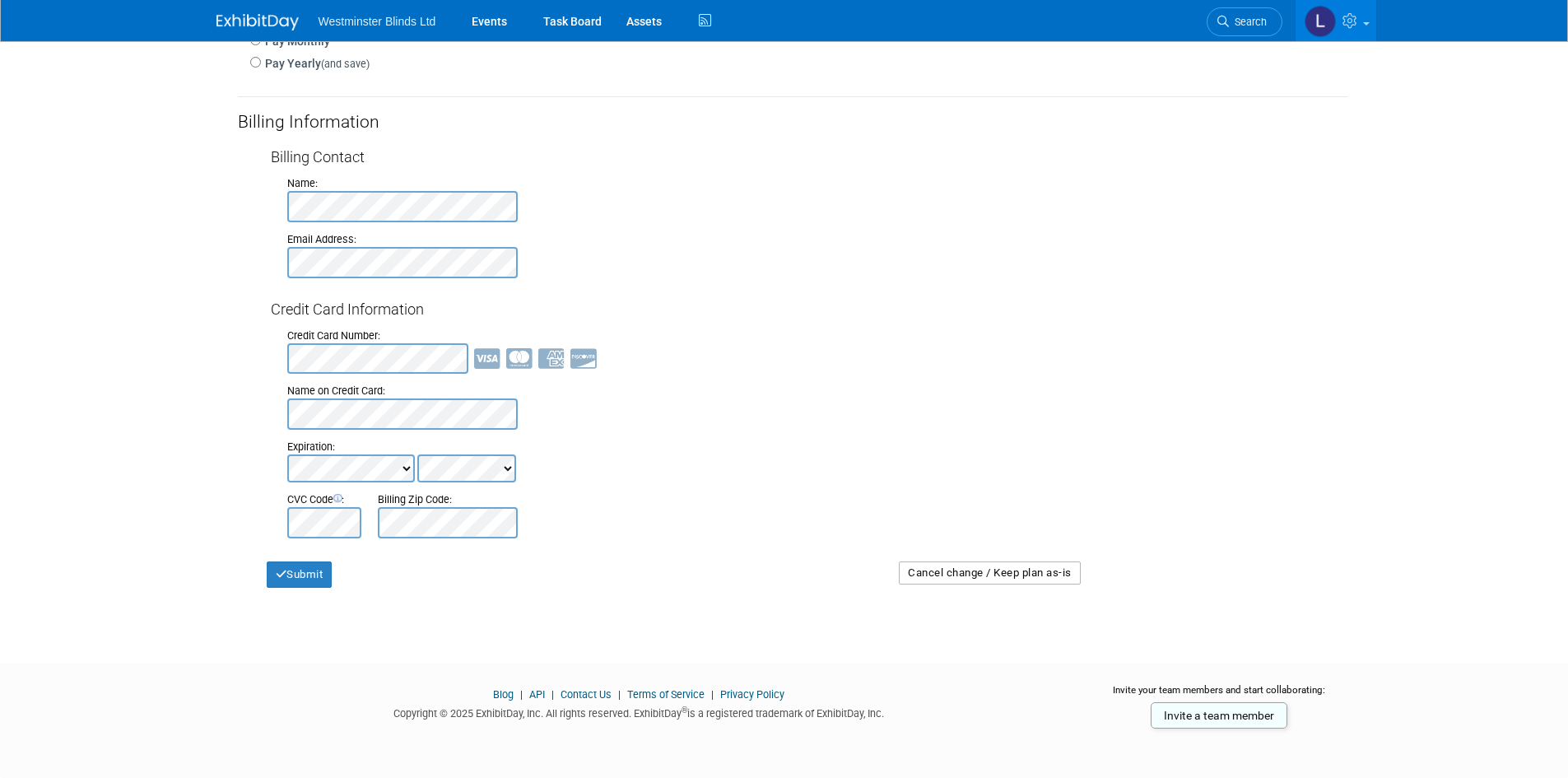
click at [1000, 575] on button "Cancel change / Keep plan as-is" at bounding box center [990, 573] width 182 height 23
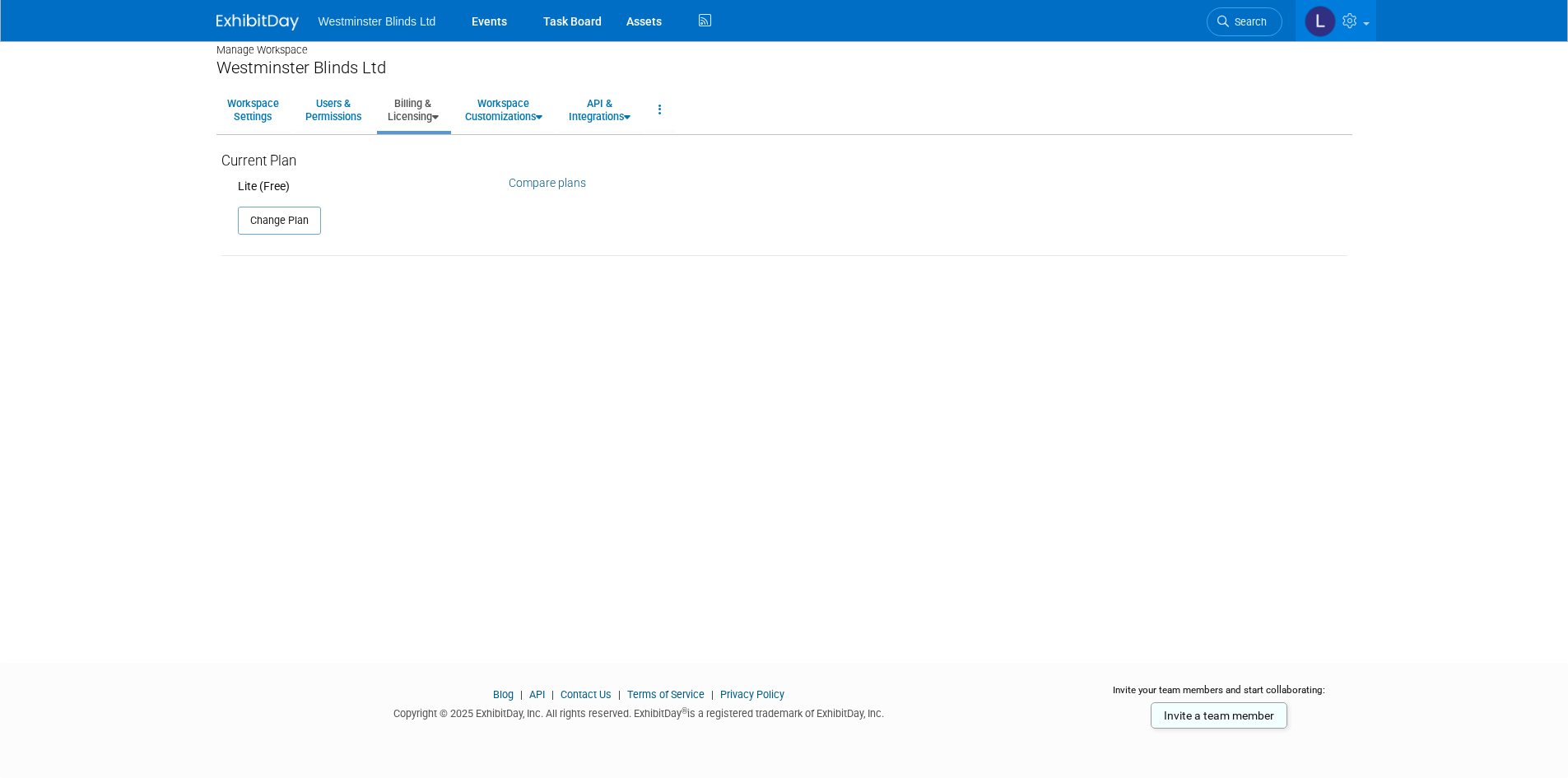
click at [268, 217] on button "Change Plan" at bounding box center [279, 221] width 83 height 28
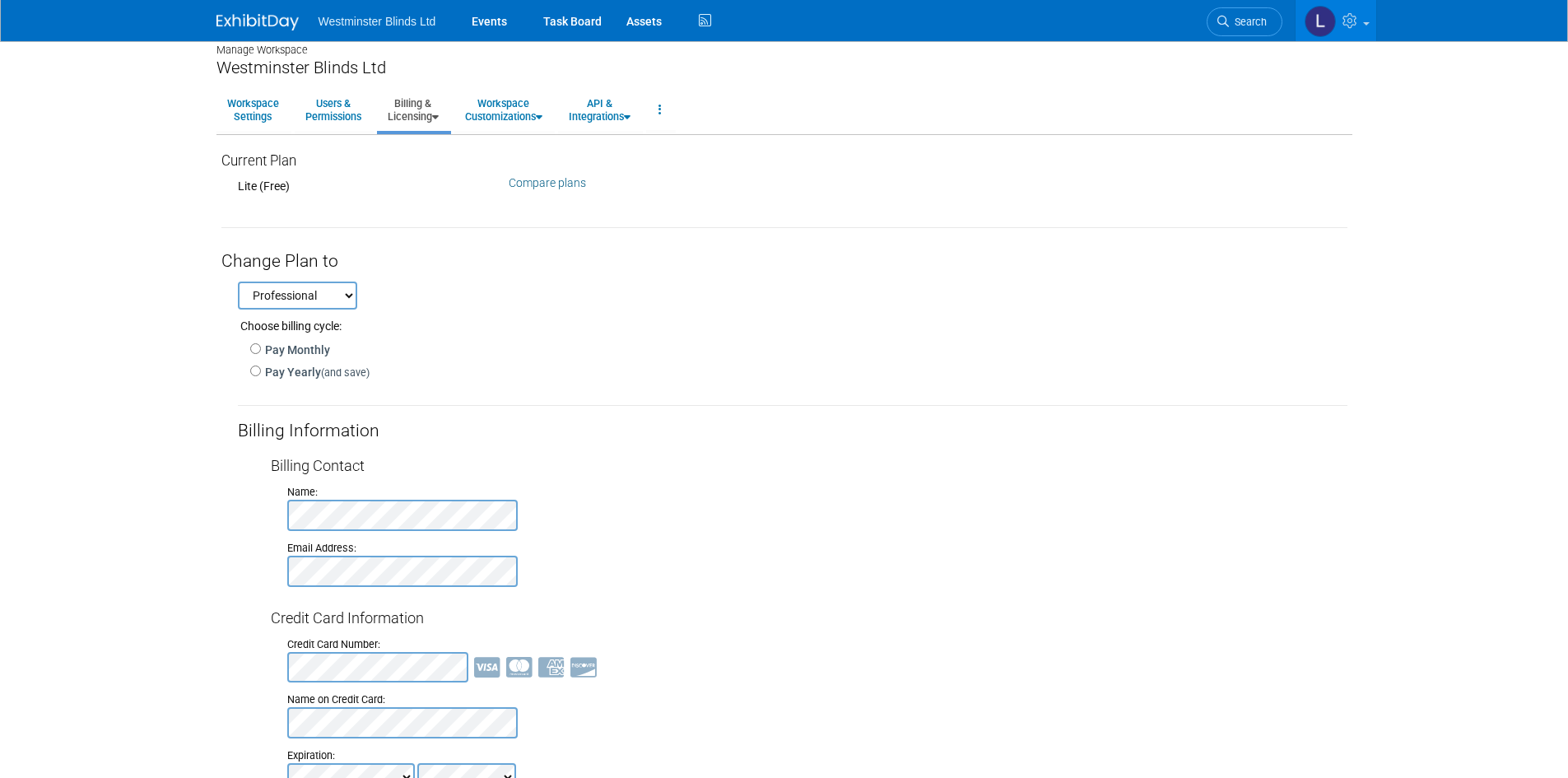
click at [543, 178] on link "Compare plans" at bounding box center [548, 182] width 77 height 13
